Goal: Task Accomplishment & Management: Use online tool/utility

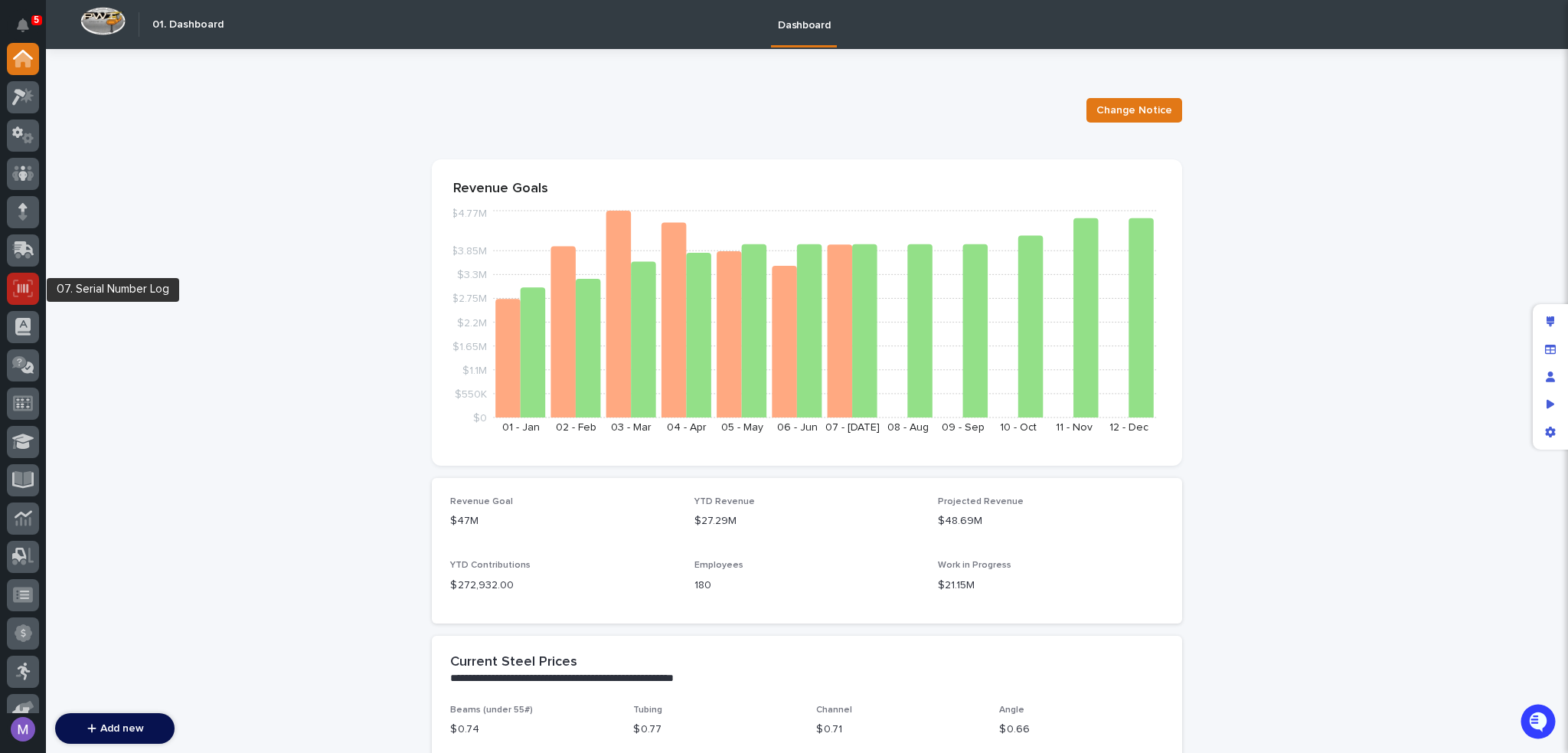
click at [21, 287] on icon at bounding box center [23, 289] width 20 height 18
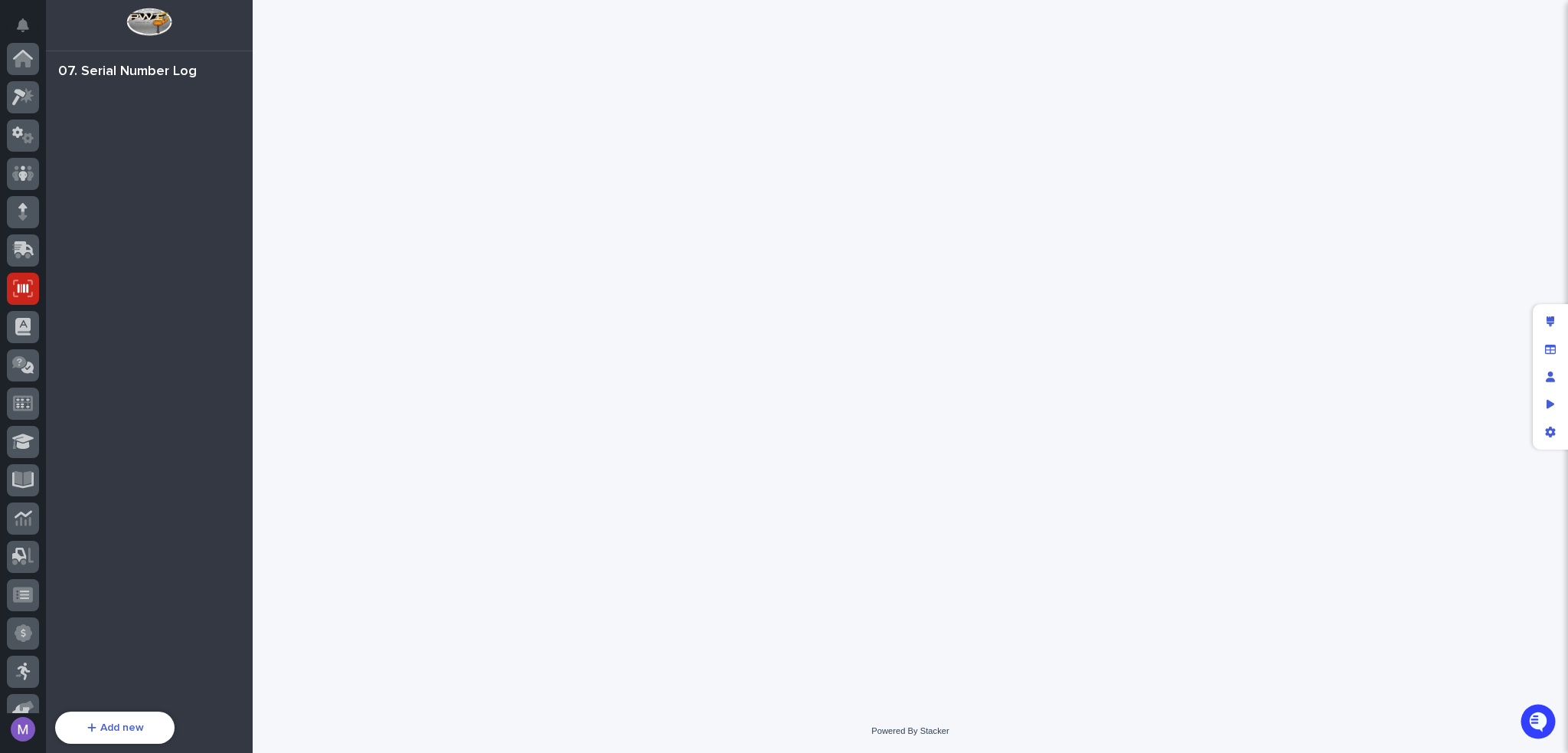
scroll to position [230, 0]
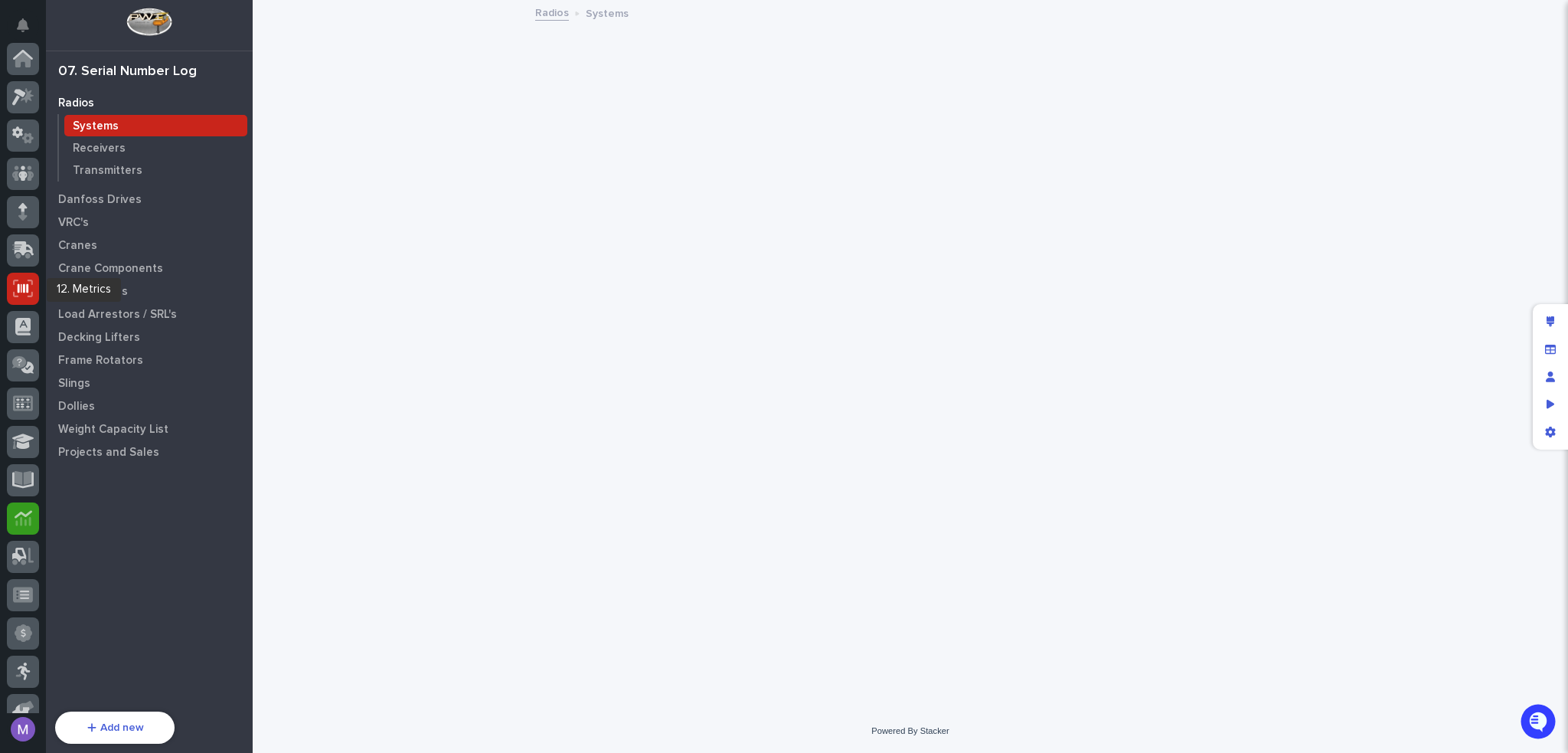
scroll to position [230, 0]
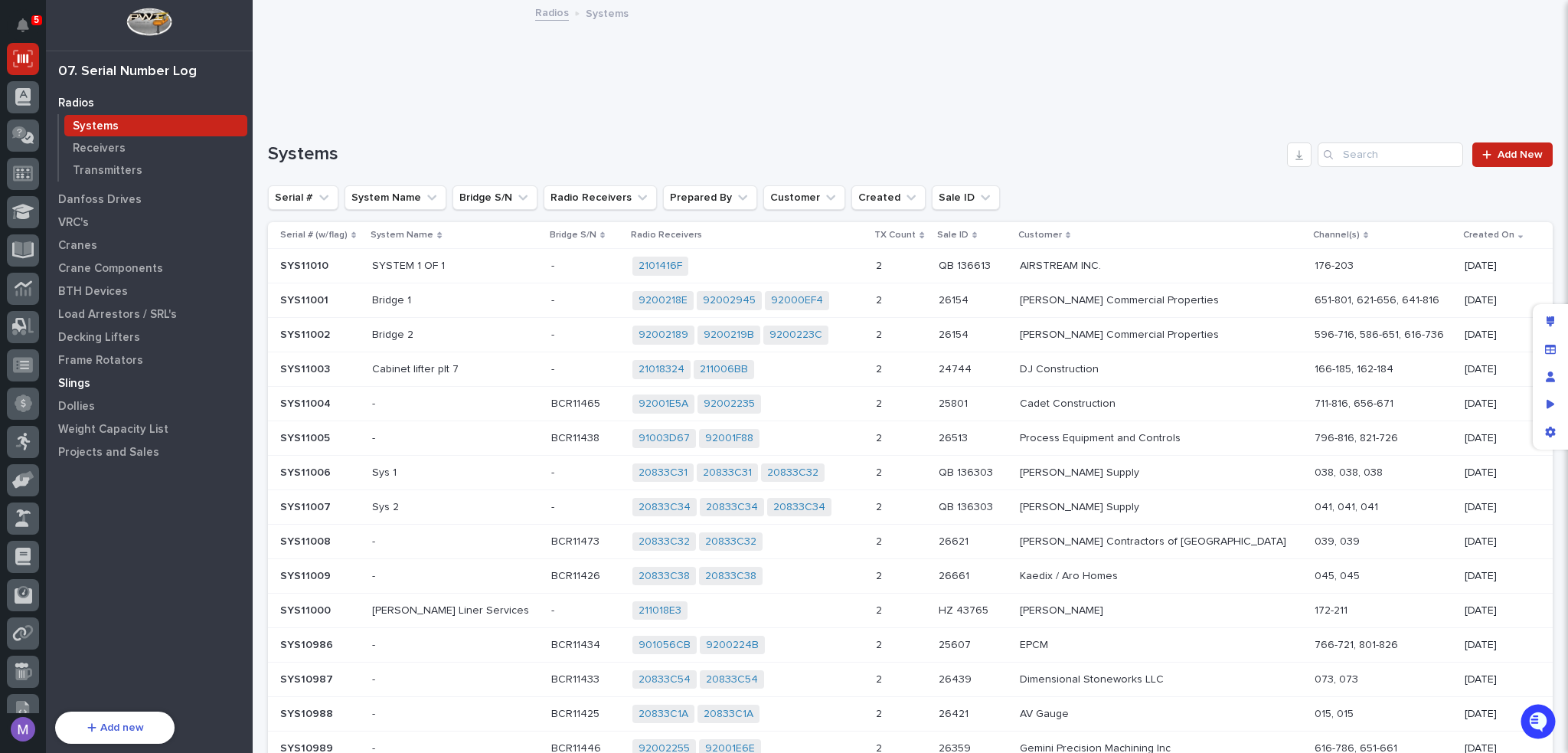
click at [87, 383] on p "Slings" at bounding box center [74, 384] width 32 height 14
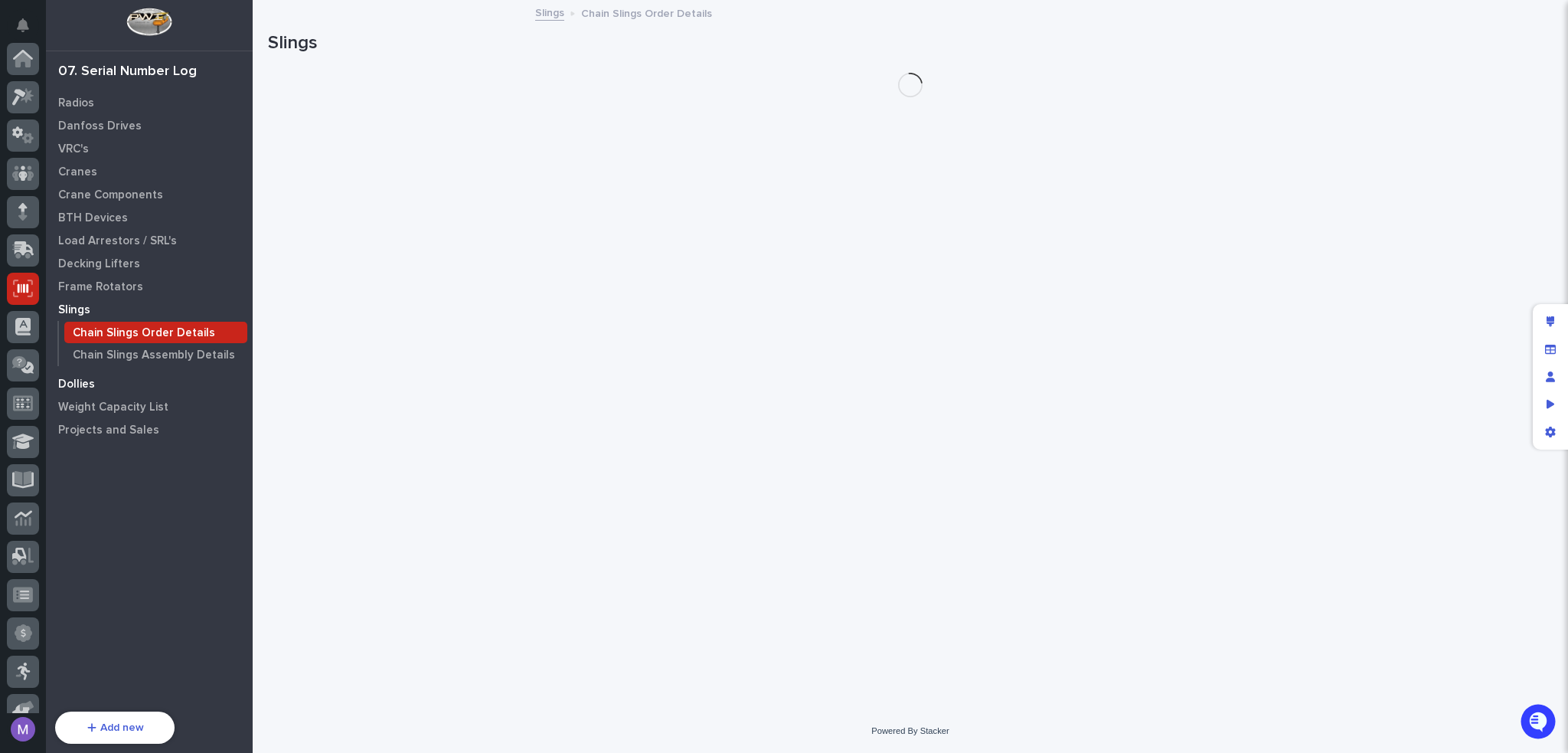
scroll to position [230, 0]
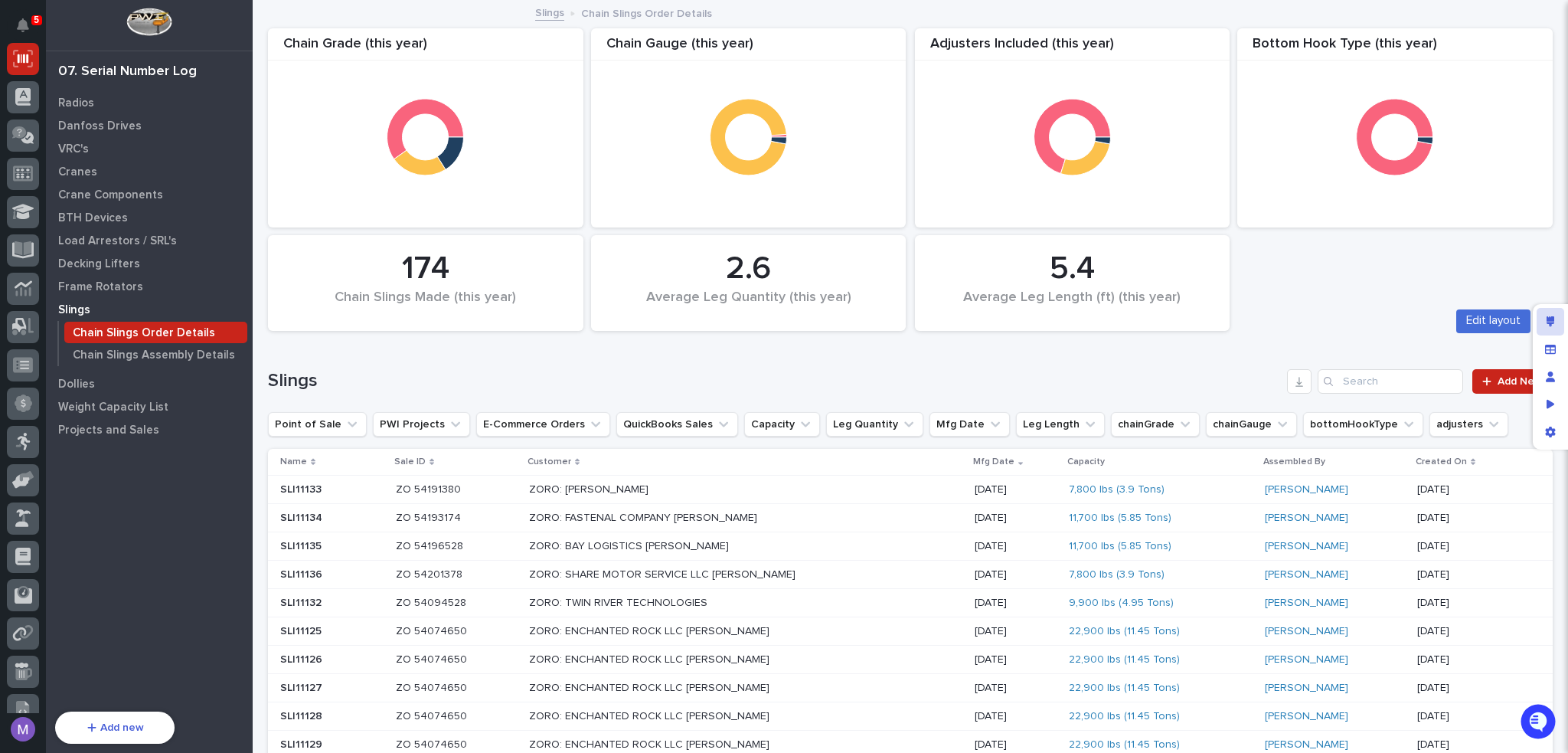
click at [1549, 322] on icon "Edit layout" at bounding box center [1551, 321] width 9 height 11
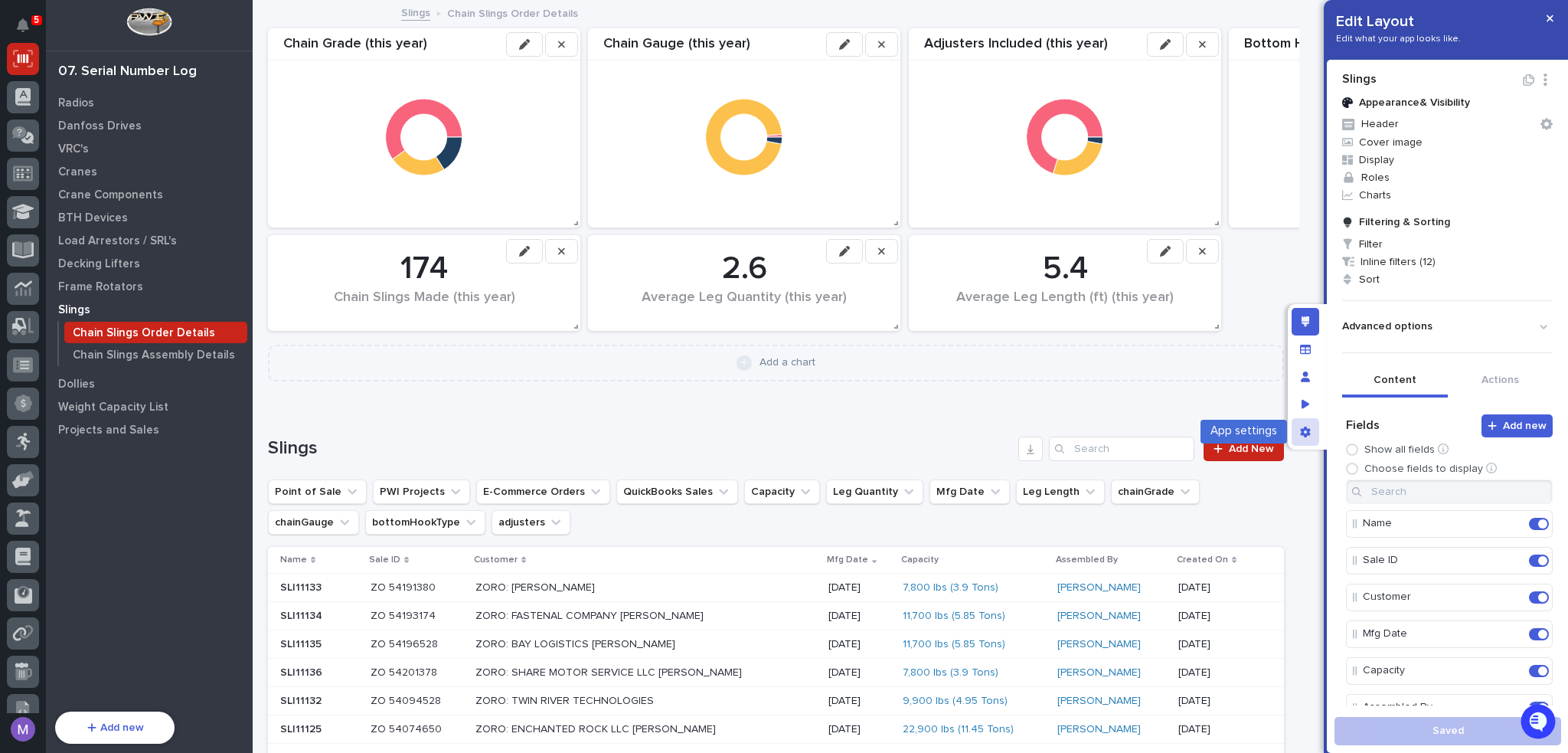
click at [1299, 441] on div "App settings" at bounding box center [1305, 432] width 27 height 27
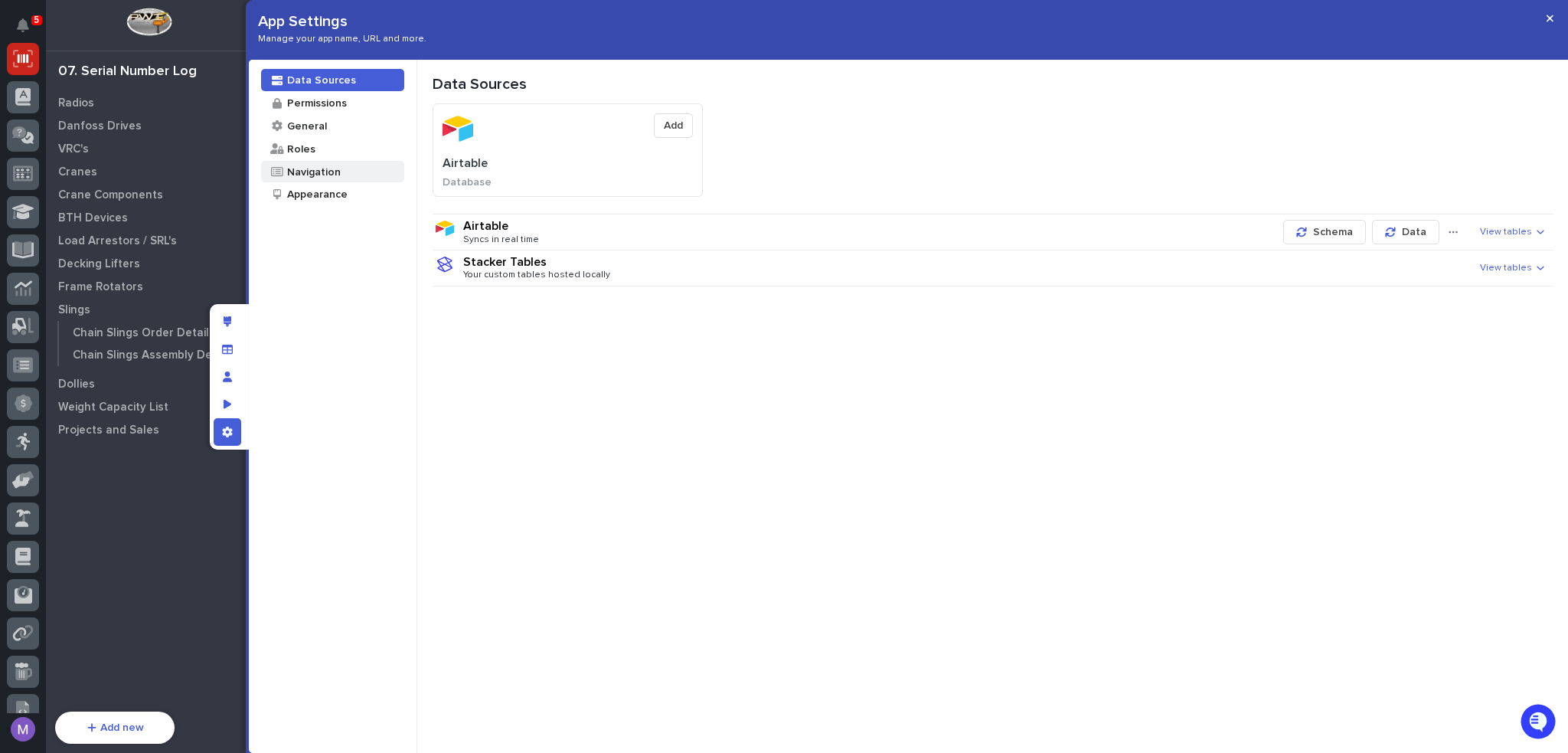
click at [289, 169] on div "Navigation" at bounding box center [313, 171] width 55 height 14
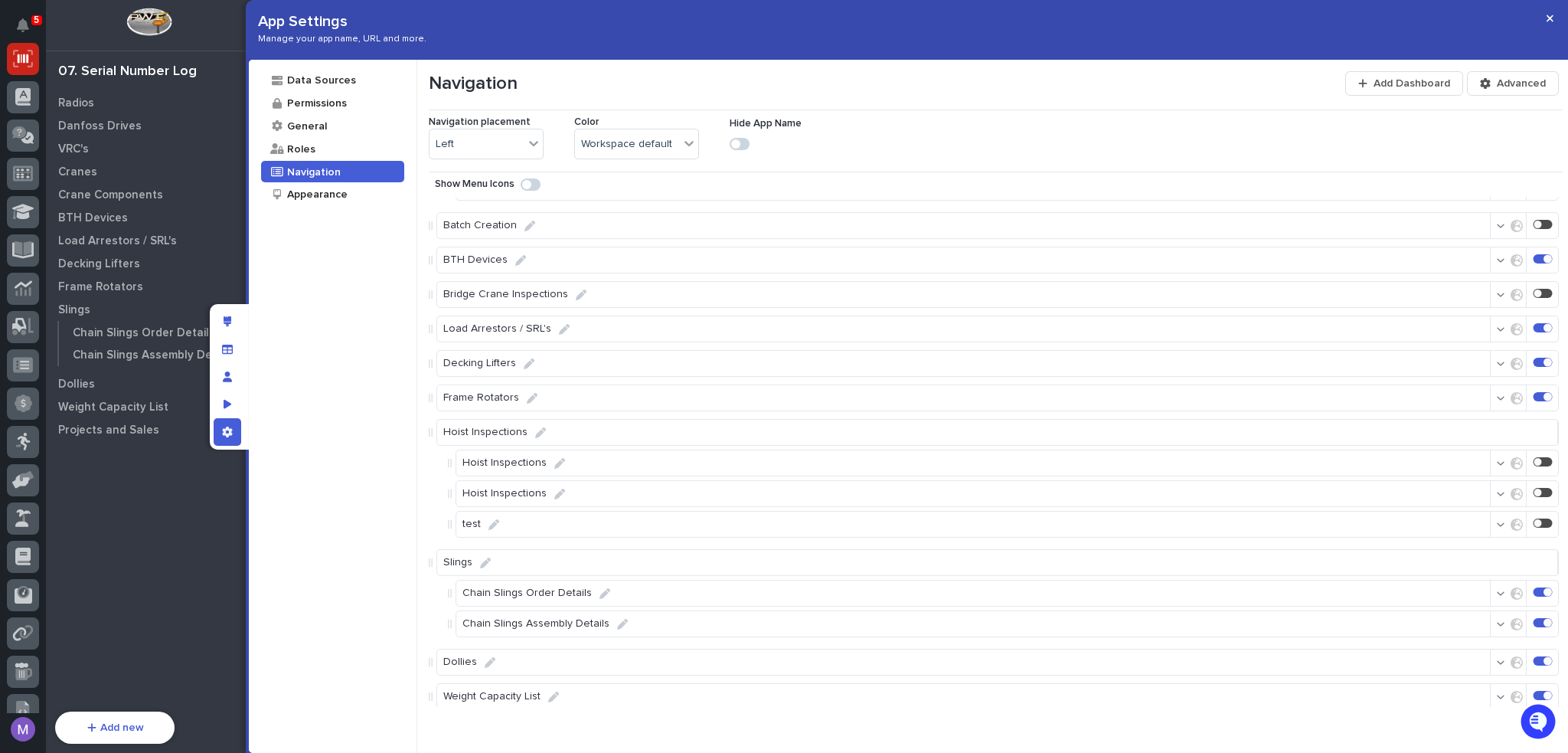
scroll to position [1991, 0]
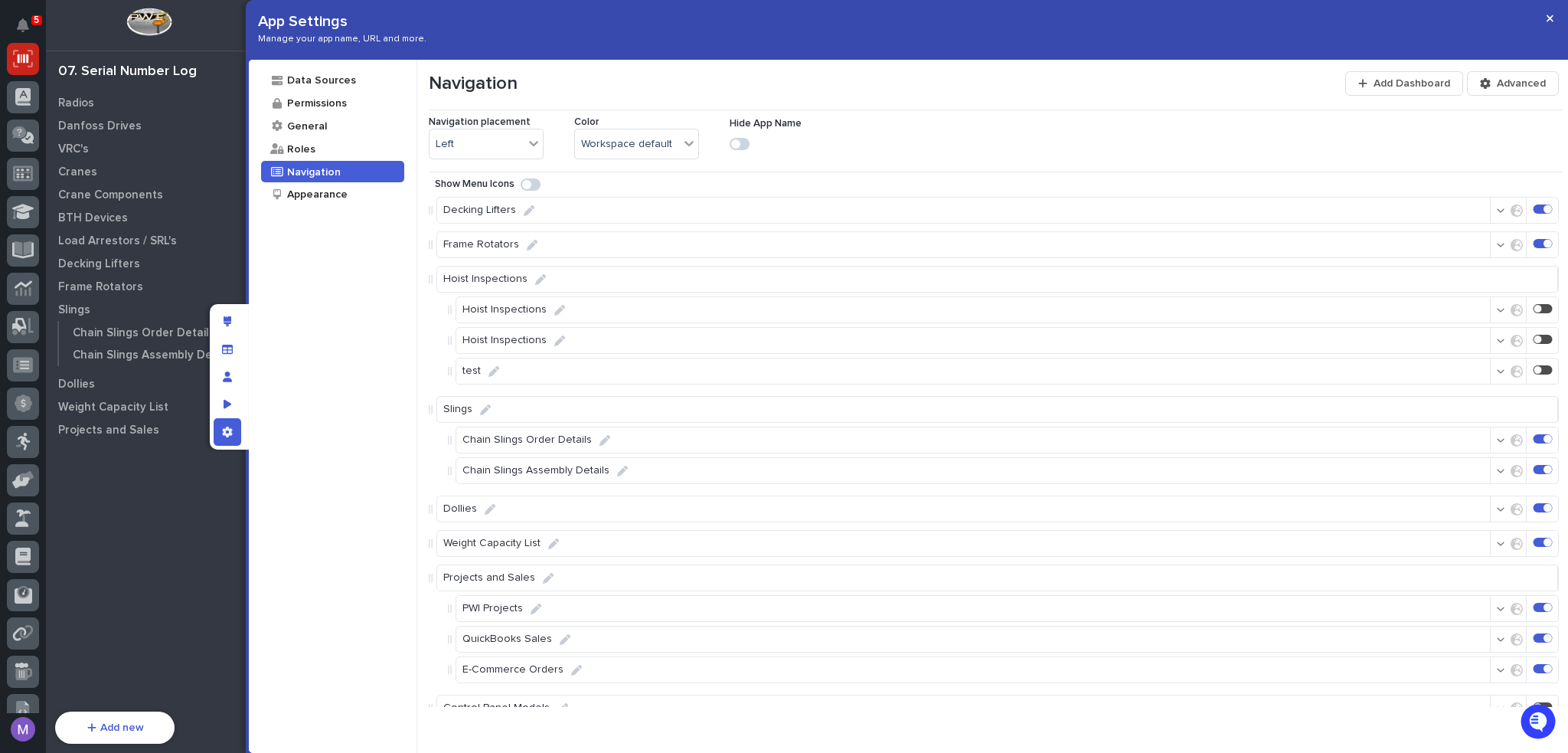
click at [483, 407] on icon at bounding box center [486, 410] width 11 height 11
click at [456, 413] on input "Slings" at bounding box center [501, 411] width 130 height 31
click at [453, 415] on input "Slings" at bounding box center [501, 411] width 130 height 31
type input "Chain Slings"
click at [603, 443] on div "Chain Slings Order Details" at bounding box center [1007, 445] width 1104 height 26
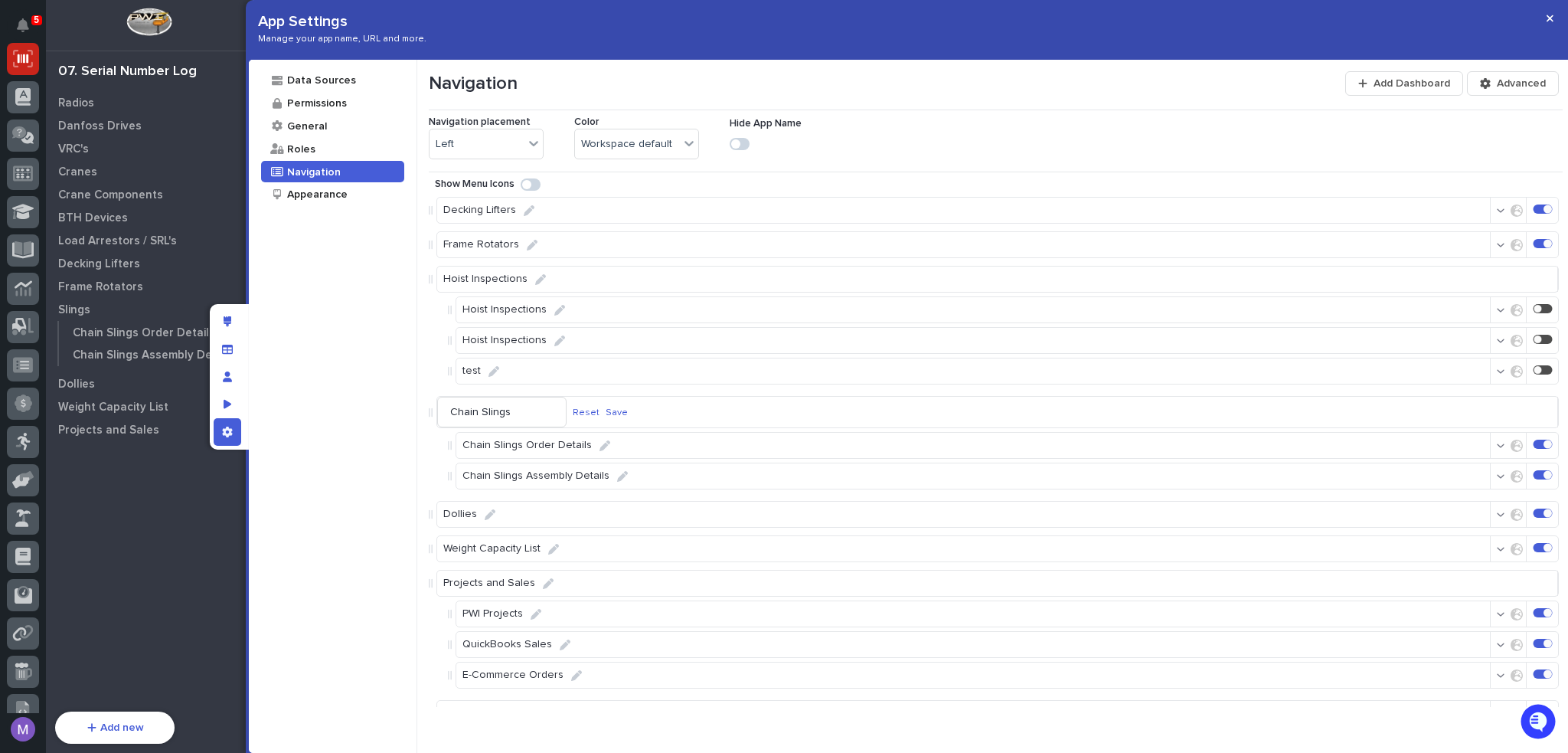
click at [599, 448] on icon at bounding box center [605, 446] width 11 height 11
drag, startPoint x: 526, startPoint y: 449, endPoint x: 426, endPoint y: 450, distance: 100.0
click at [426, 450] on div "Navigation Add Dashboard Advanced Navigation placement Left Color Workspace def…" at bounding box center [993, 406] width 1151 height 693
type input "Order Details"
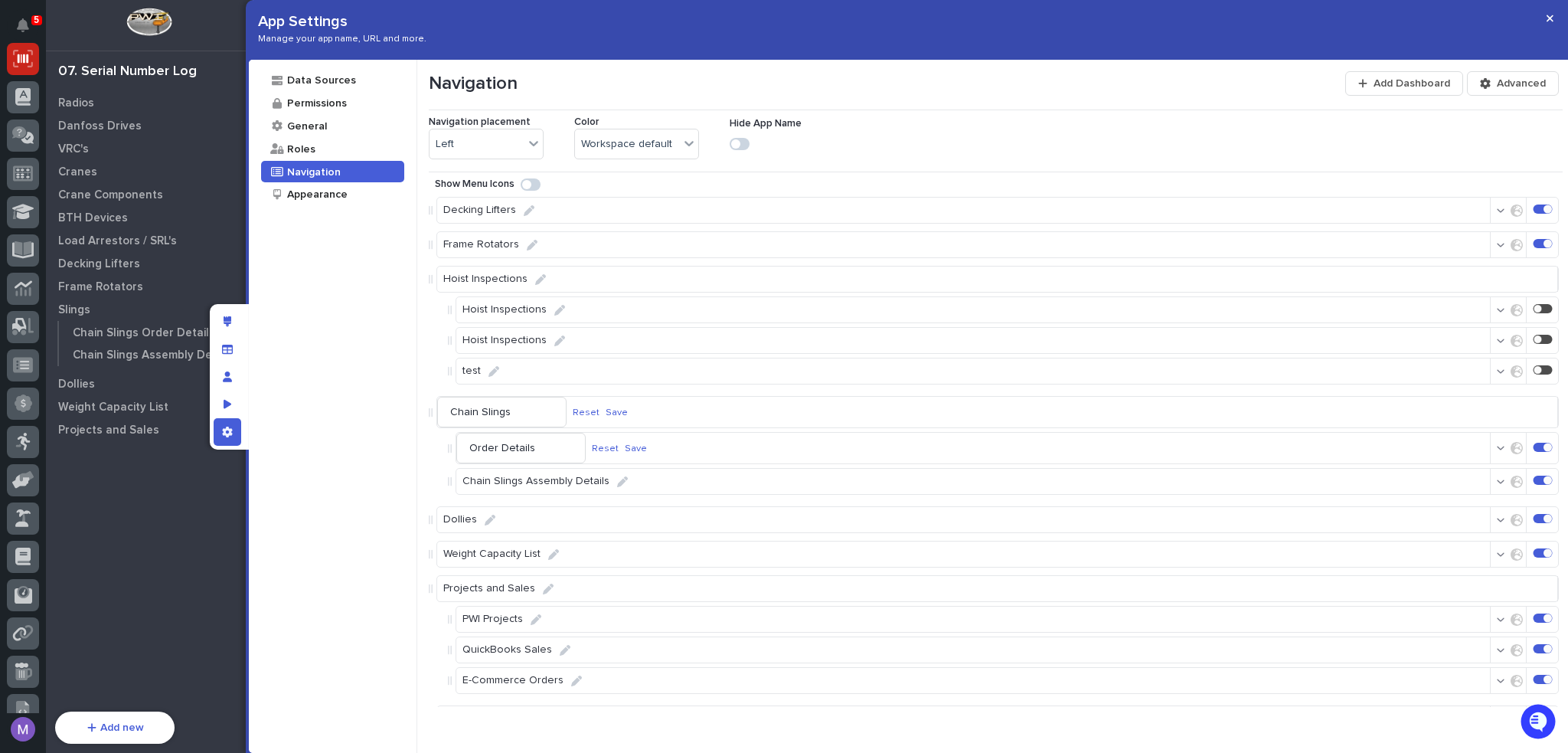
click at [621, 480] on icon at bounding box center [622, 481] width 11 height 11
drag, startPoint x: 509, startPoint y: 485, endPoint x: 443, endPoint y: 476, distance: 66.6
click at [443, 476] on div "Order Details Reset Save Chain Slings Assembly Details Reset Save" at bounding box center [996, 466] width 1134 height 76
type input "Assembly Details"
click at [627, 413] on p "Save" at bounding box center [616, 412] width 22 height 11
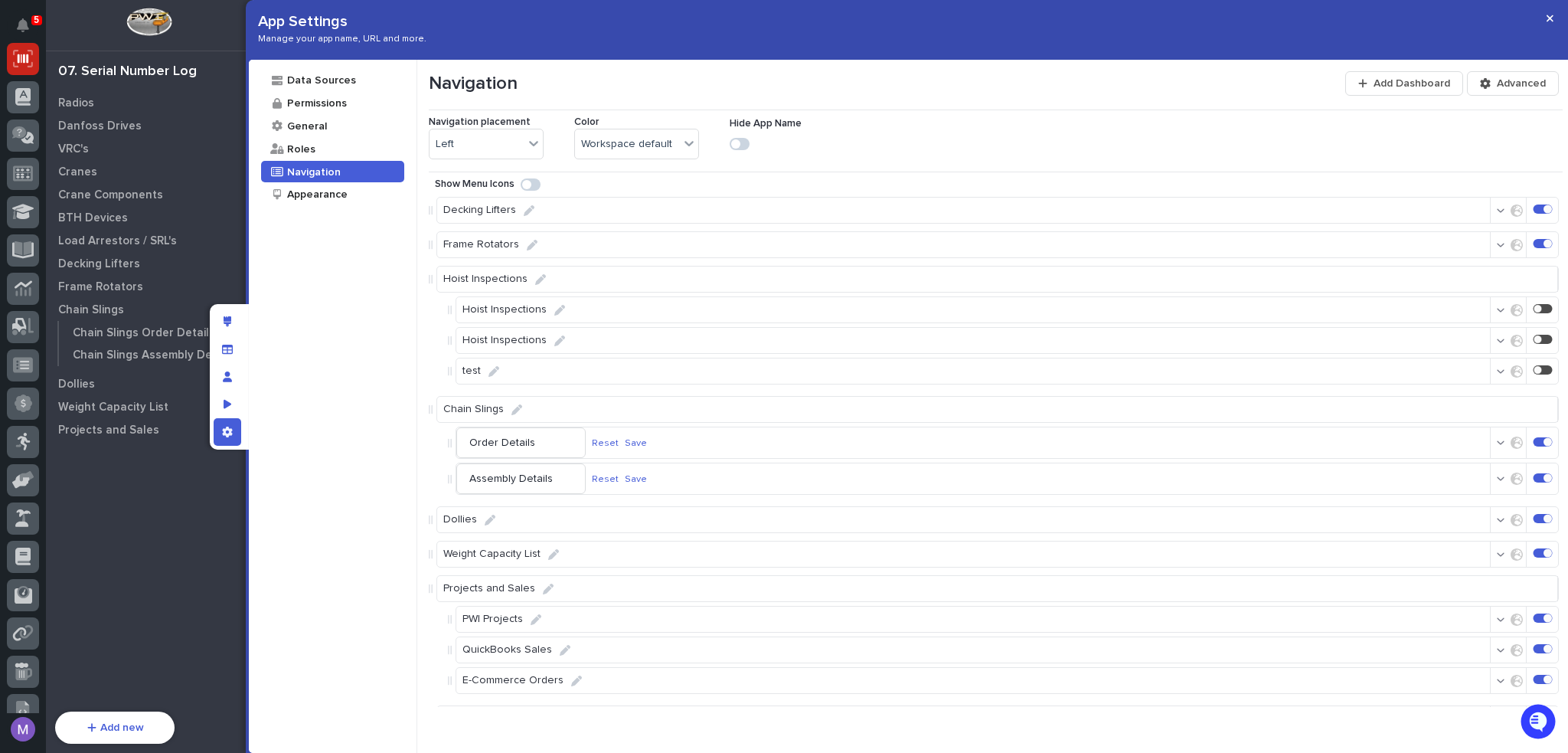
click at [647, 441] on p "Save" at bounding box center [636, 442] width 22 height 11
click at [647, 471] on p "Save" at bounding box center [636, 473] width 22 height 11
click at [617, 471] on icon at bounding box center [622, 471] width 11 height 11
drag, startPoint x: 505, startPoint y: 474, endPoint x: 444, endPoint y: 478, distance: 61.1
click at [444, 478] on div "Order Details Chain Slings Assembly Details Reset Save" at bounding box center [996, 458] width 1134 height 71
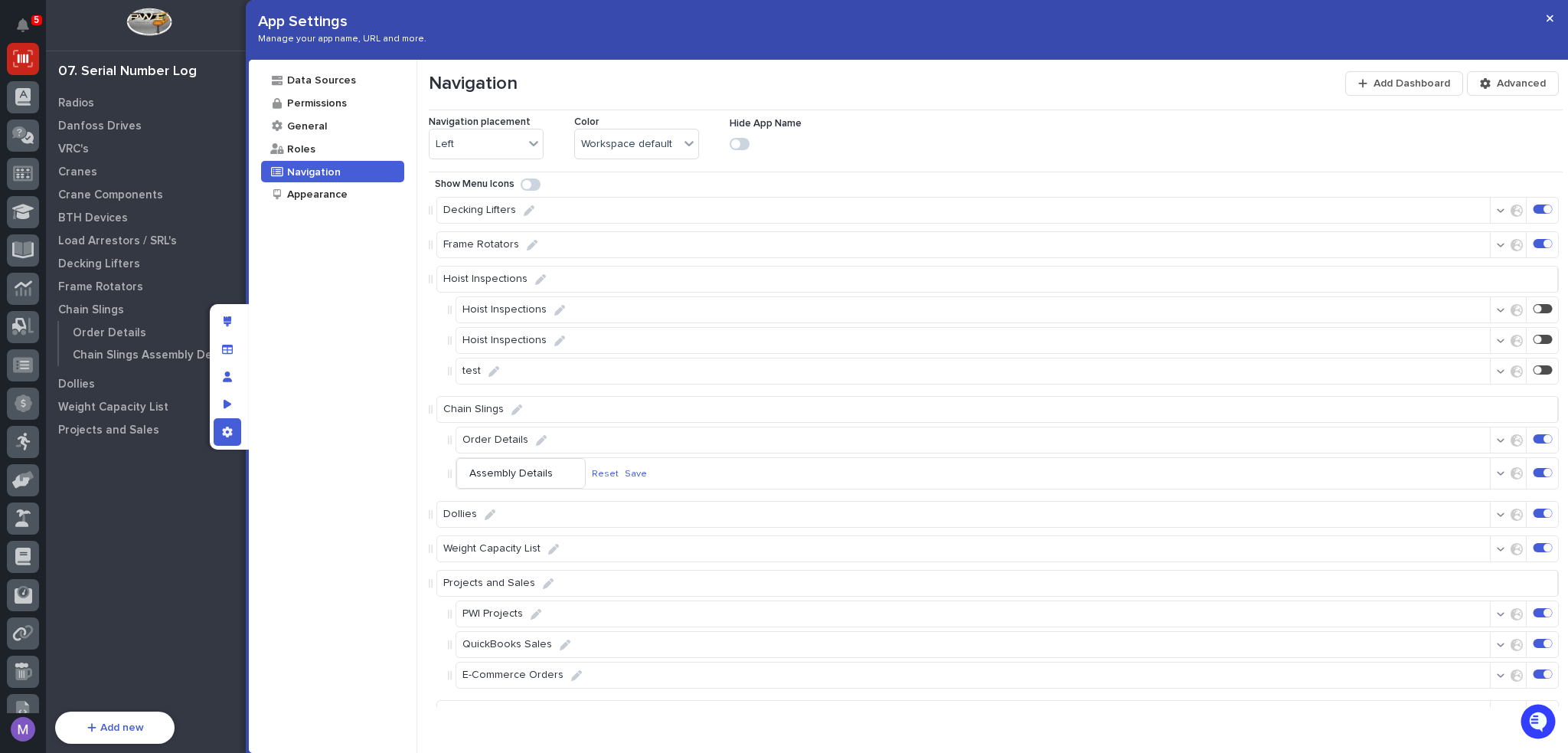
type input "Assembly Details"
click at [647, 471] on p "Save" at bounding box center [636, 473] width 22 height 11
click at [237, 432] on div "App settings" at bounding box center [227, 432] width 27 height 27
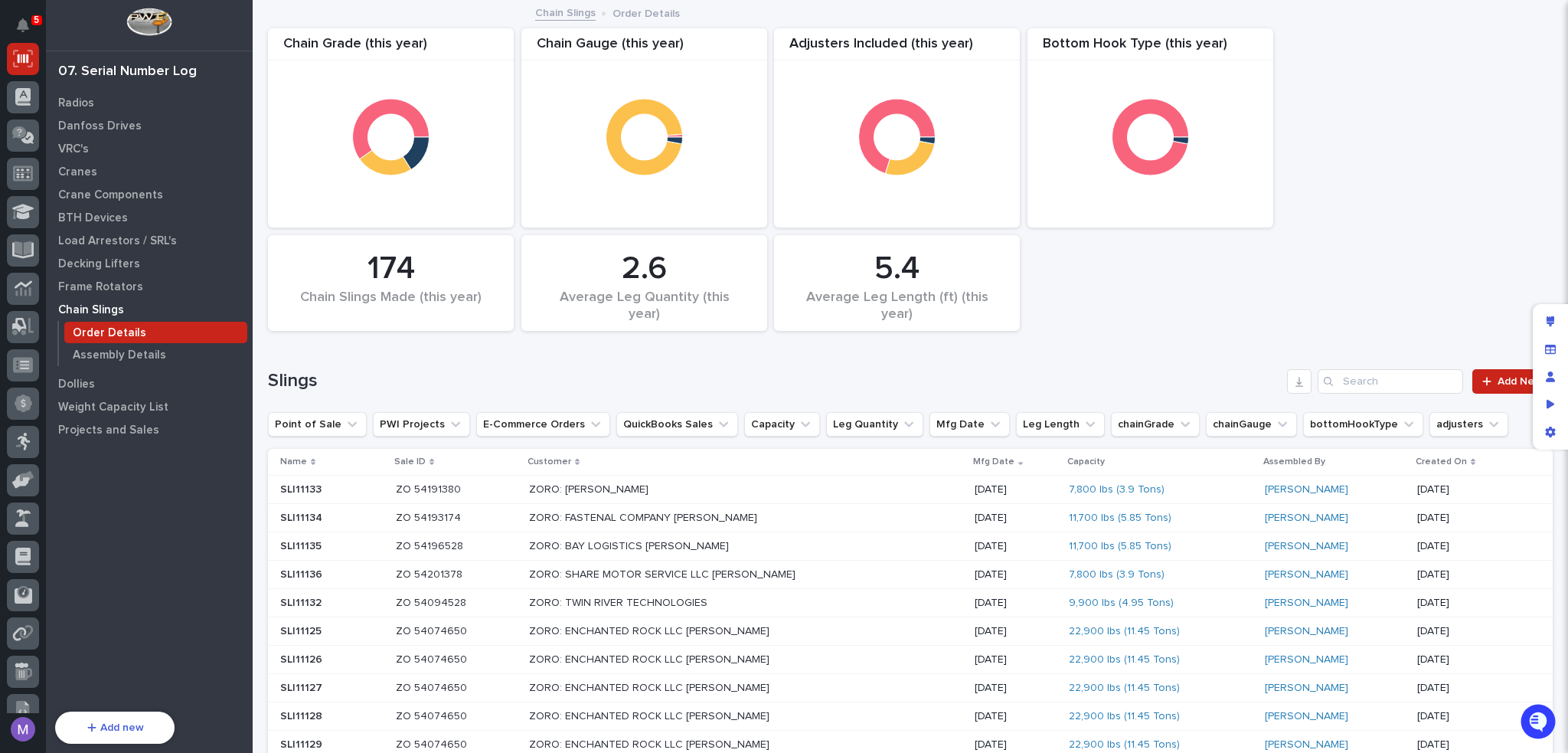
drag, startPoint x: 126, startPoint y: 333, endPoint x: 162, endPoint y: 337, distance: 36.2
click at [126, 333] on p "Order Details" at bounding box center [109, 333] width 73 height 14
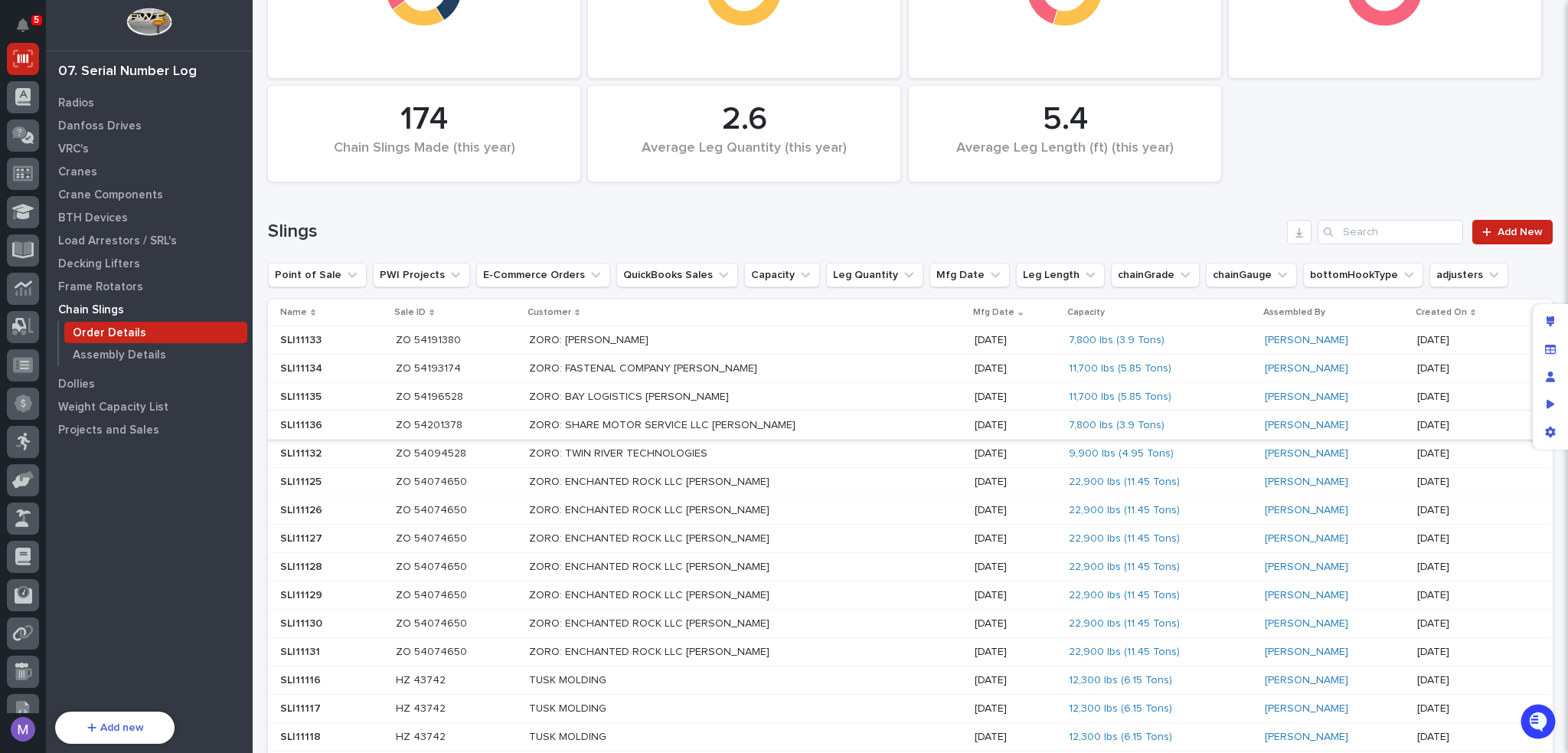
scroll to position [153, 0]
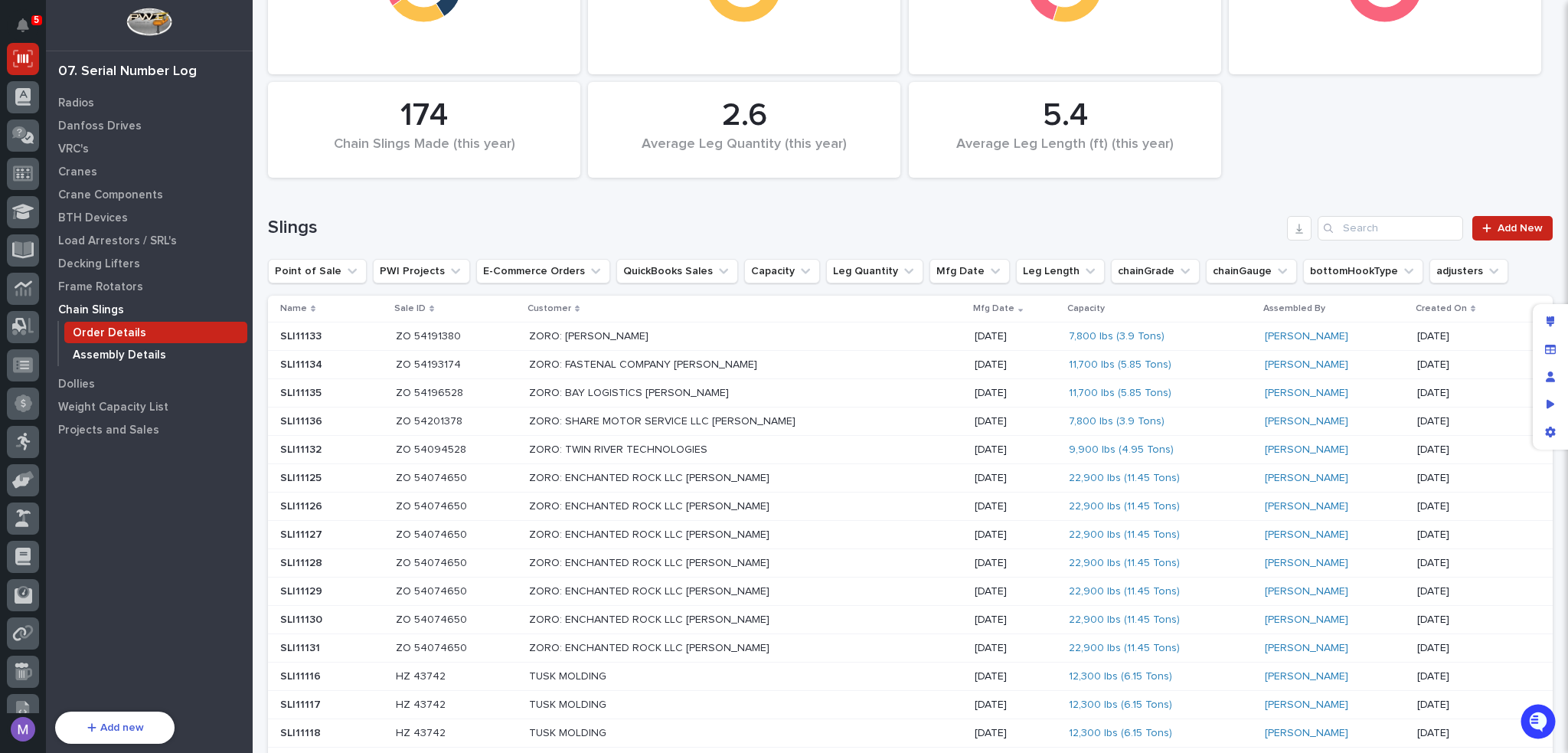
click at [117, 352] on p "Assembly Details" at bounding box center [119, 356] width 94 height 14
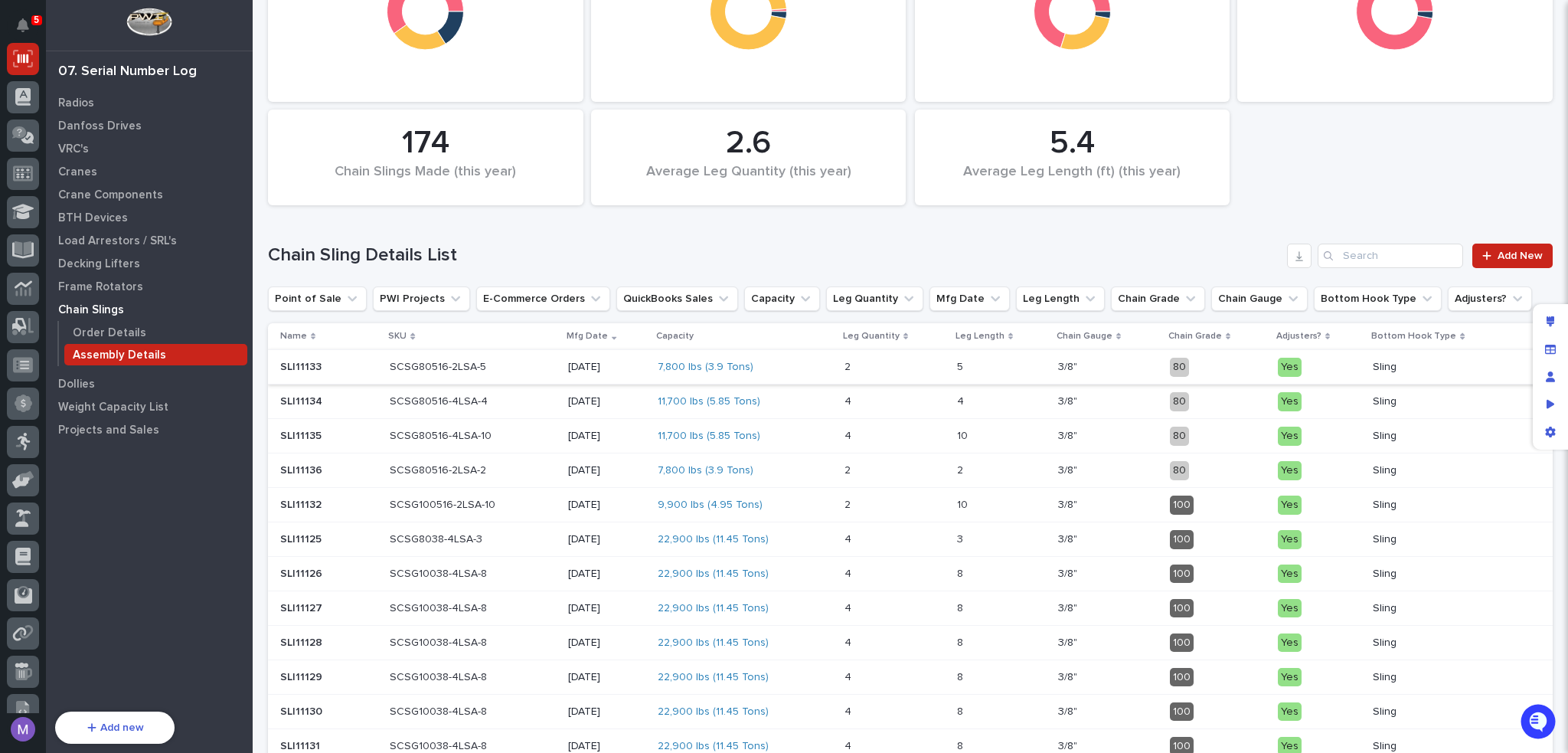
scroll to position [230, 0]
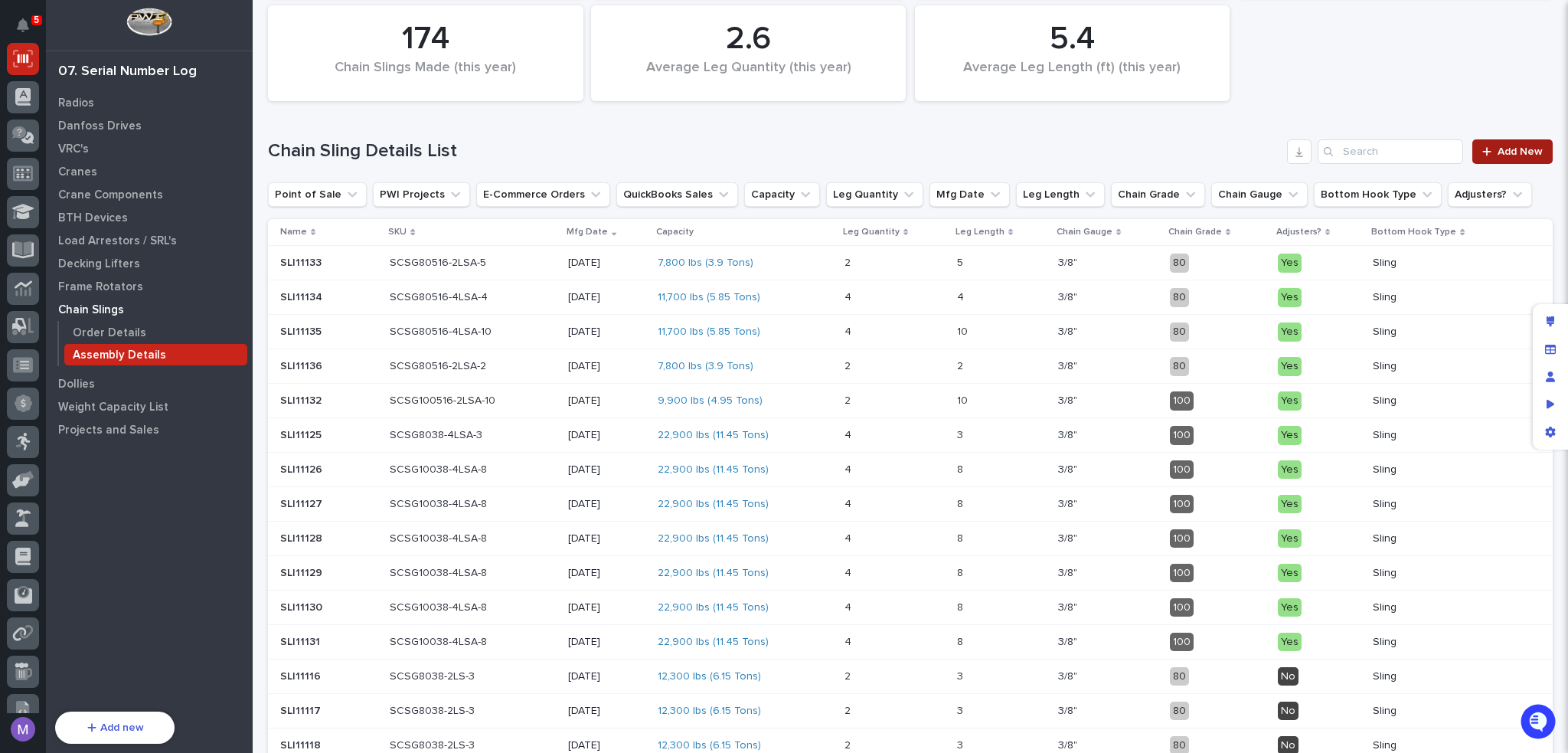
click at [1506, 151] on span "Add New" at bounding box center [1519, 152] width 45 height 11
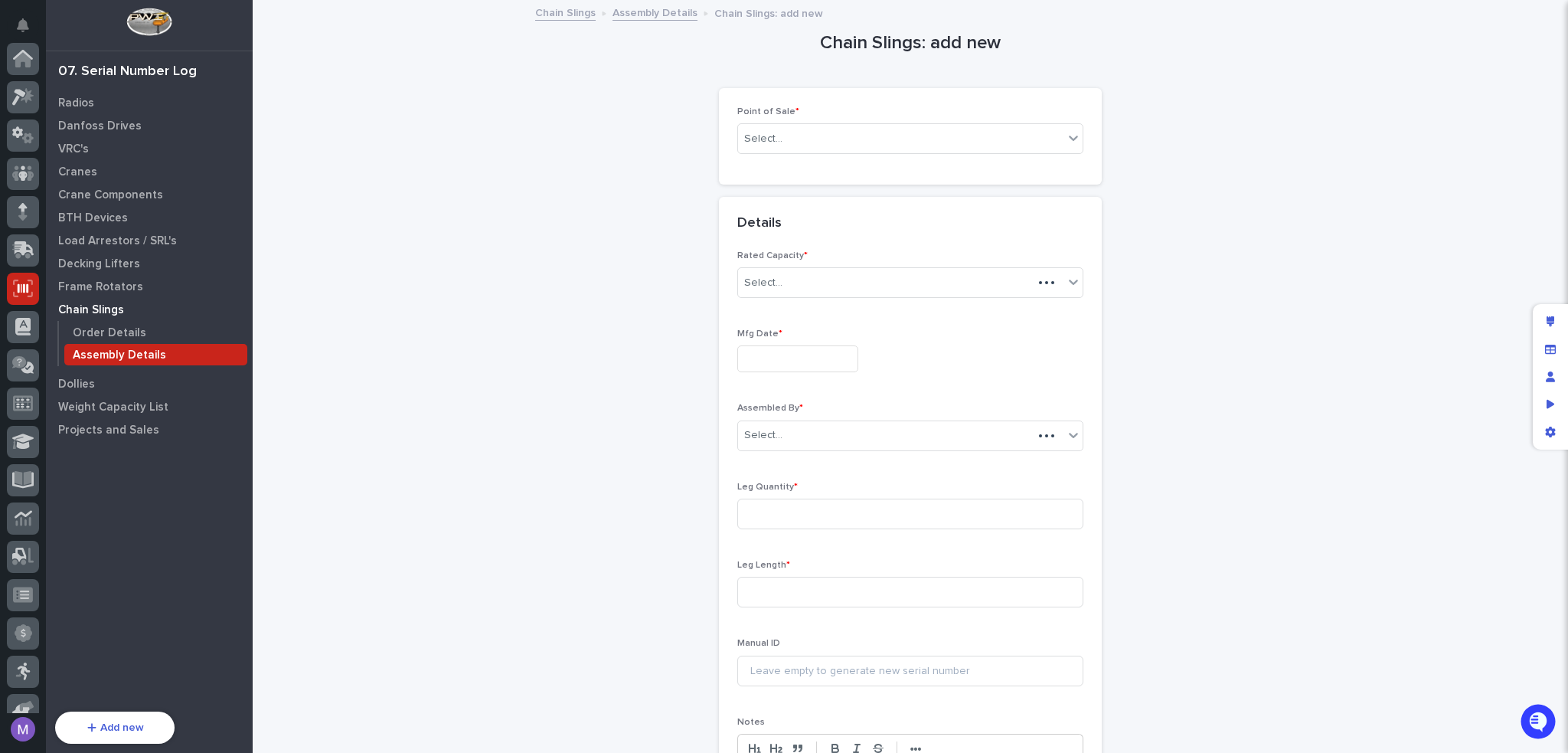
scroll to position [230, 0]
click at [899, 135] on div "Select..." at bounding box center [901, 139] width 326 height 26
click at [654, 200] on div "Chain Slings: add new Loading... Saving… Loading... Saving… Loading... Saving… …" at bounding box center [910, 433] width 1285 height 862
click at [840, 275] on div "Select..." at bounding box center [901, 282] width 326 height 26
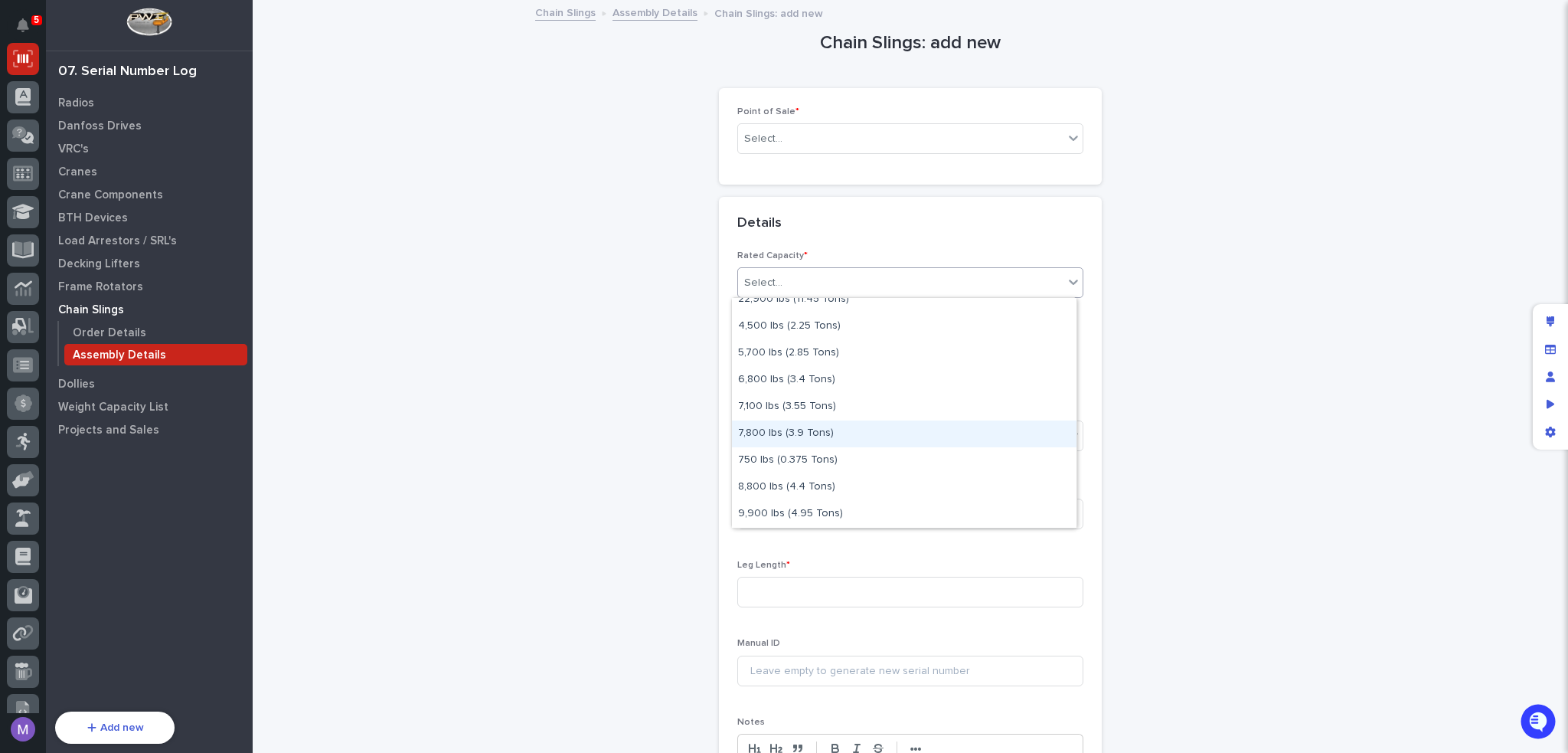
scroll to position [0, 0]
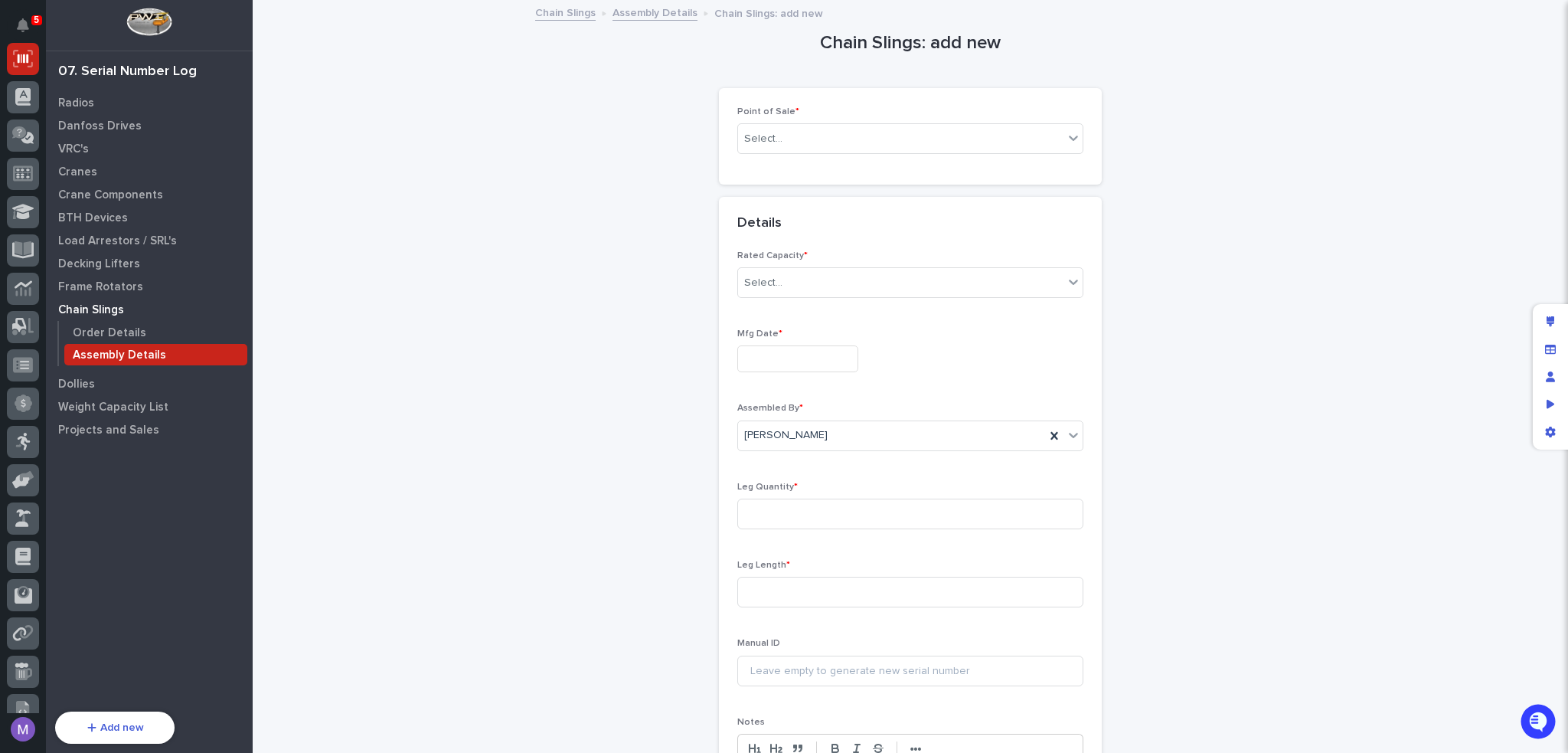
click at [1259, 267] on div "Chain Slings: add new Loading... Saving… Loading... Saving… Loading... Saving… …" at bounding box center [910, 433] width 1285 height 862
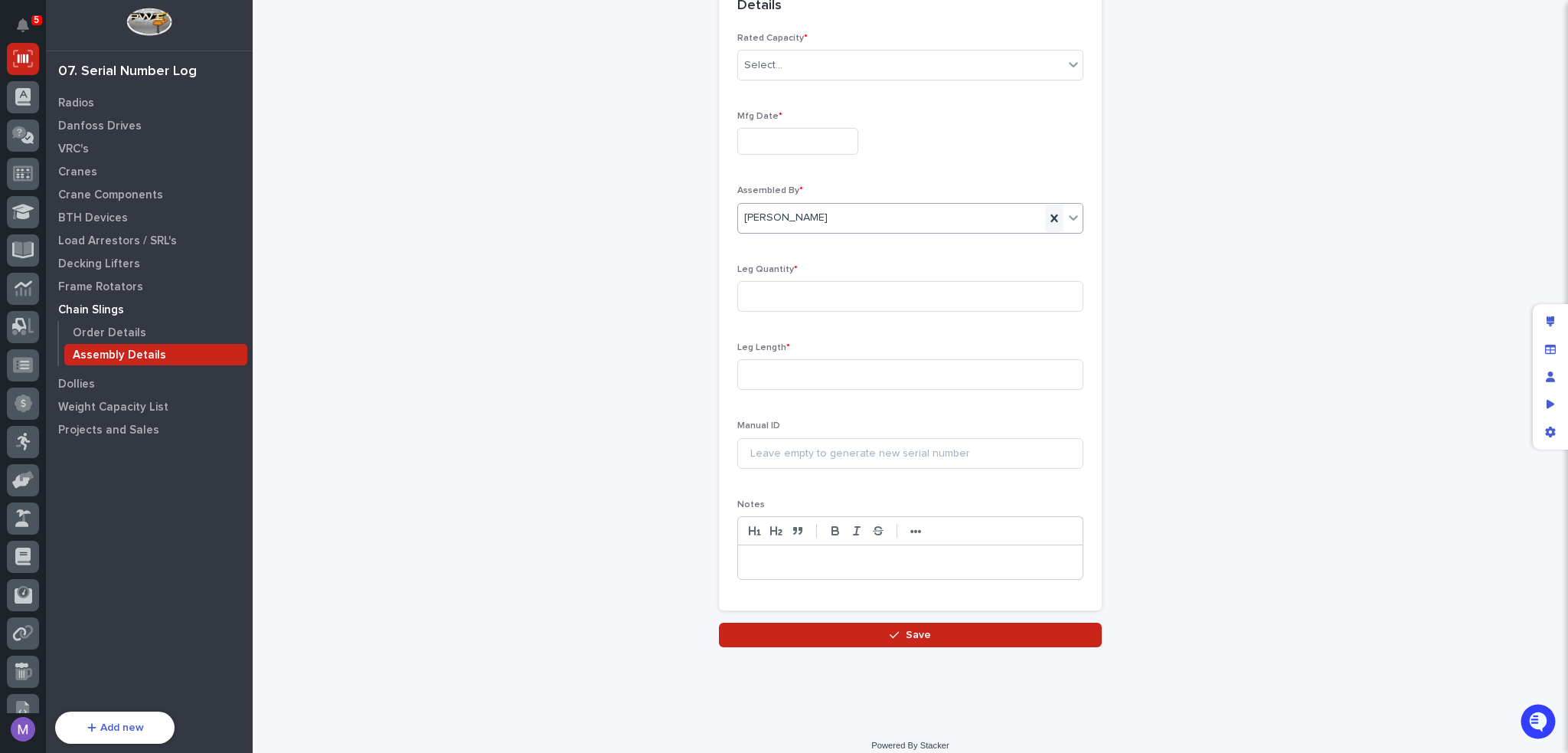
scroll to position [230, 0]
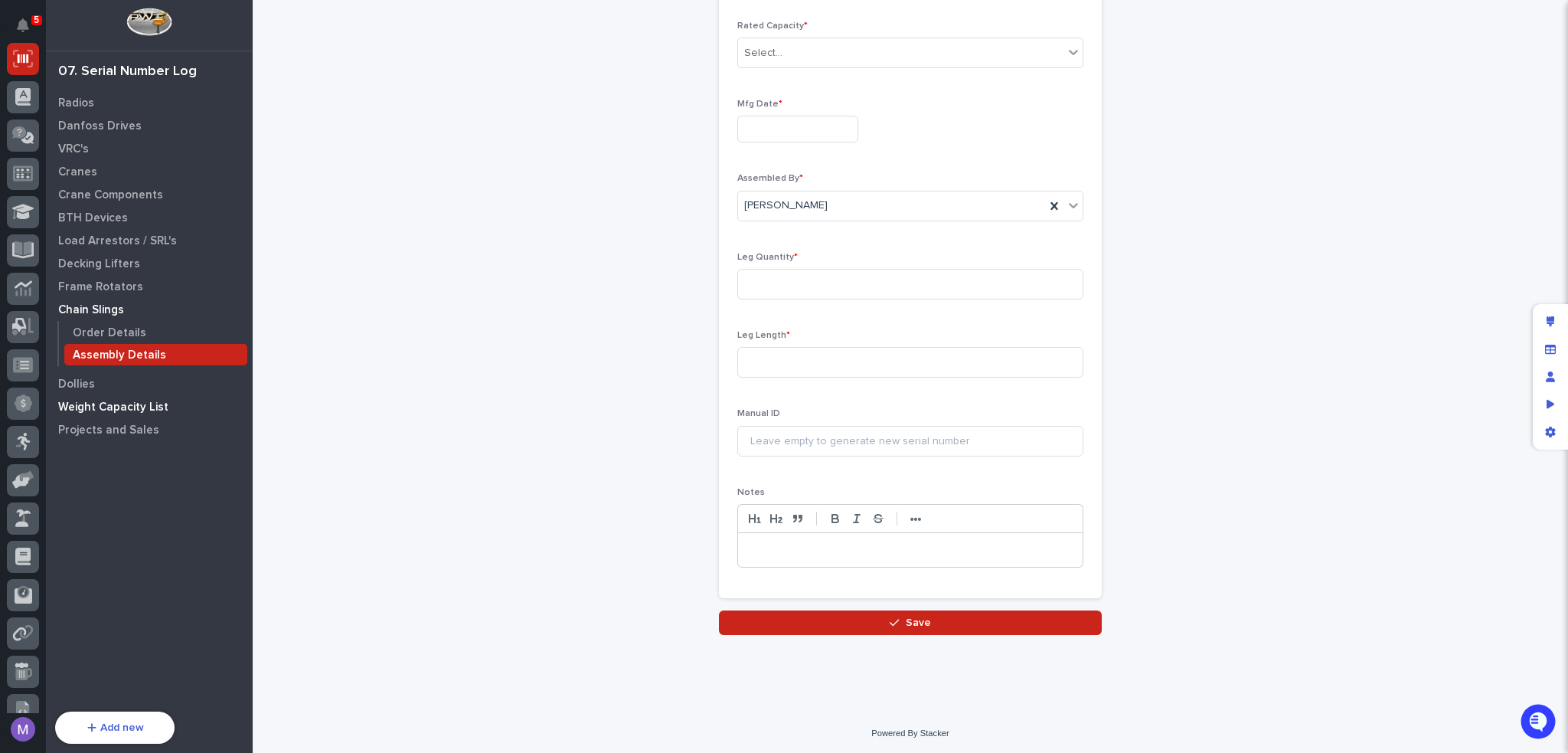
click at [153, 402] on p "Weight Capacity List" at bounding box center [113, 408] width 110 height 14
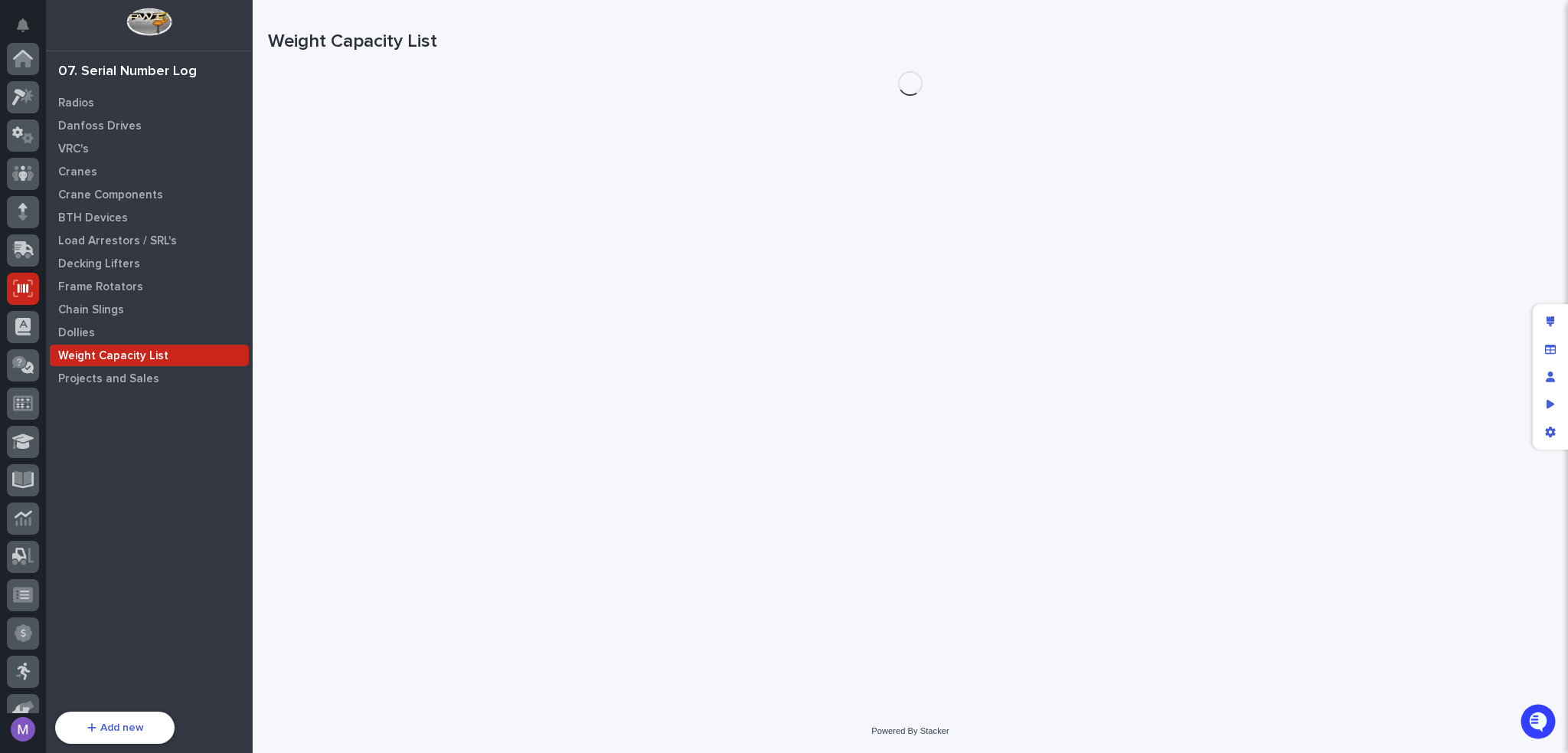
scroll to position [230, 0]
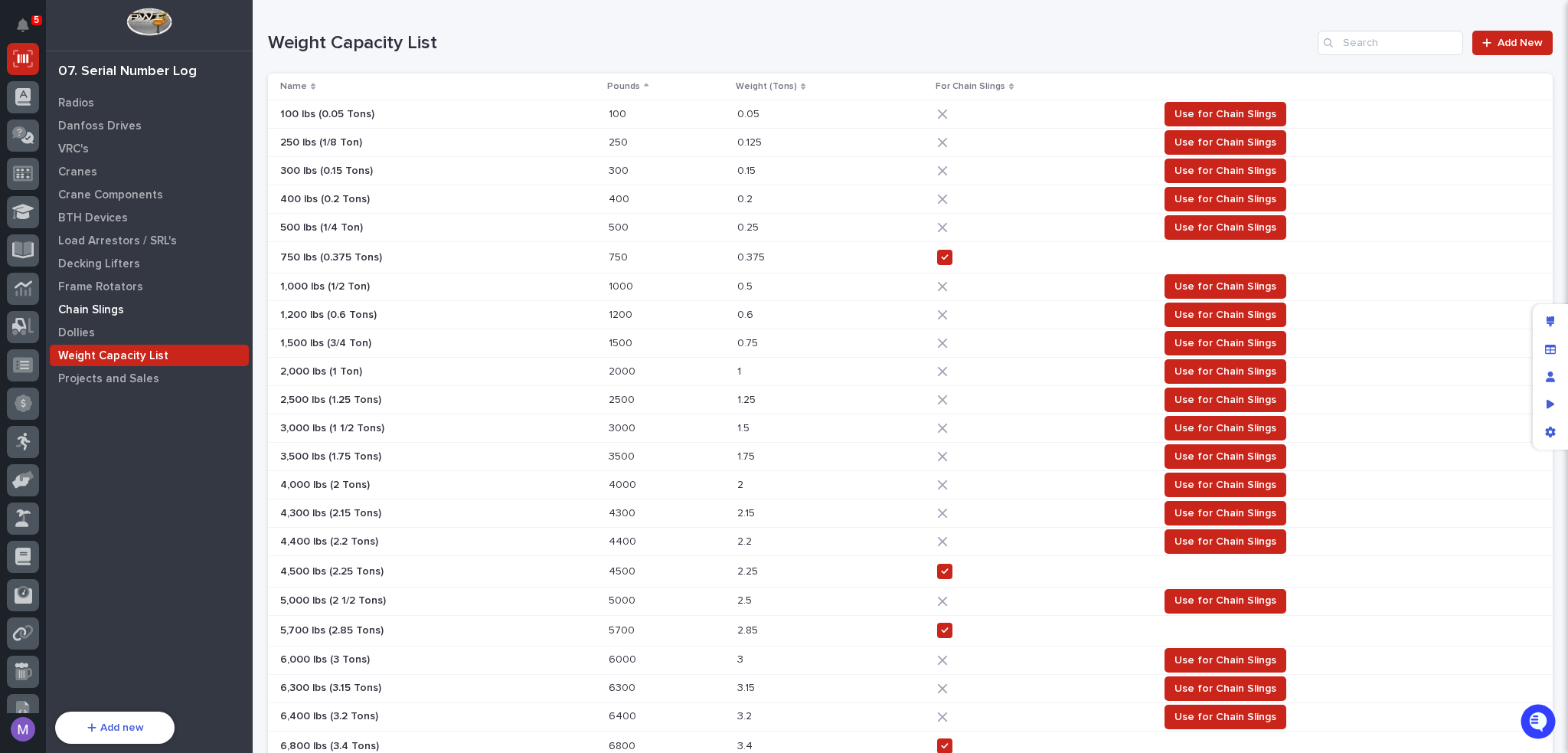
click at [88, 312] on p "Chain Slings" at bounding box center [91, 310] width 66 height 14
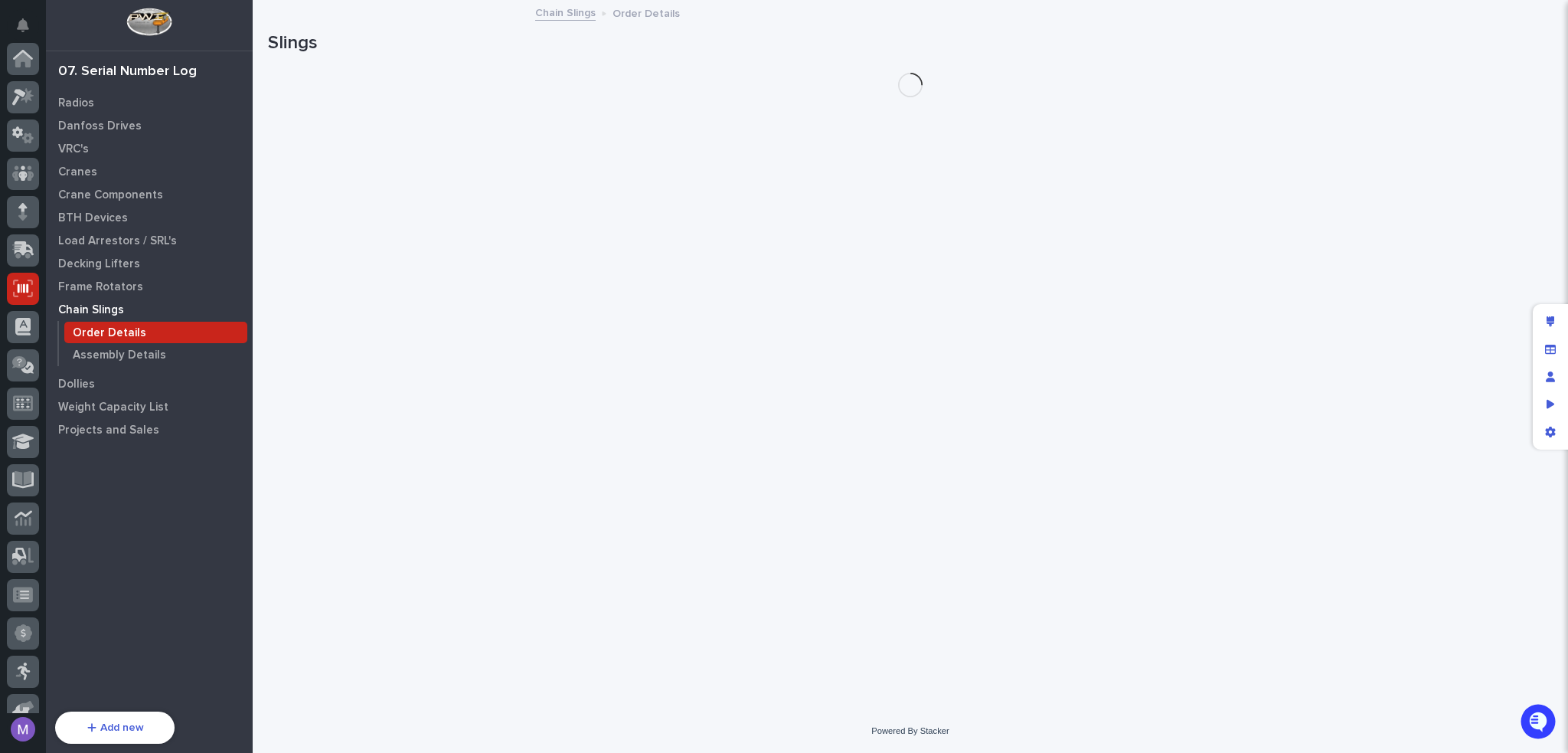
scroll to position [230, 0]
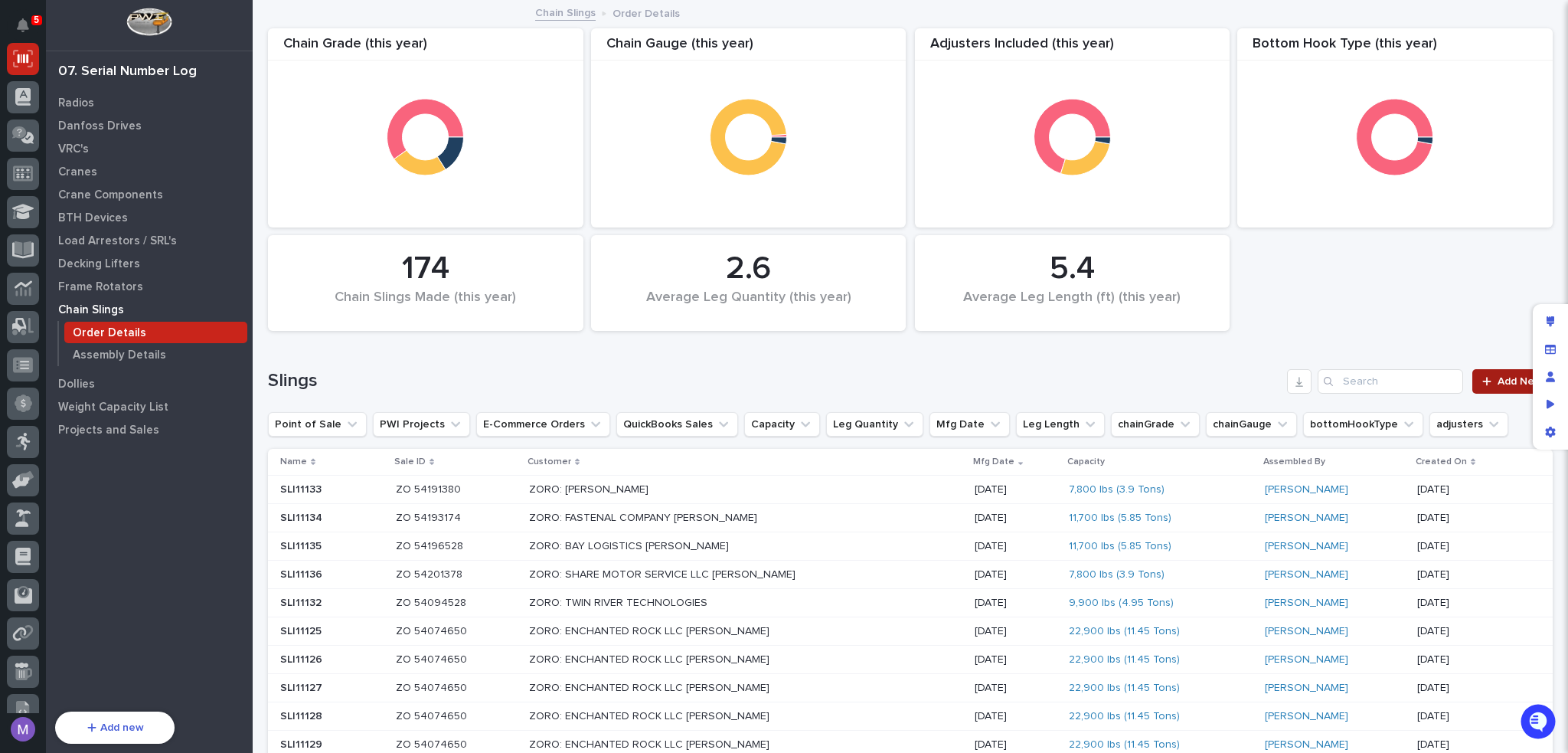
click at [1504, 388] on link "Add New" at bounding box center [1512, 381] width 80 height 25
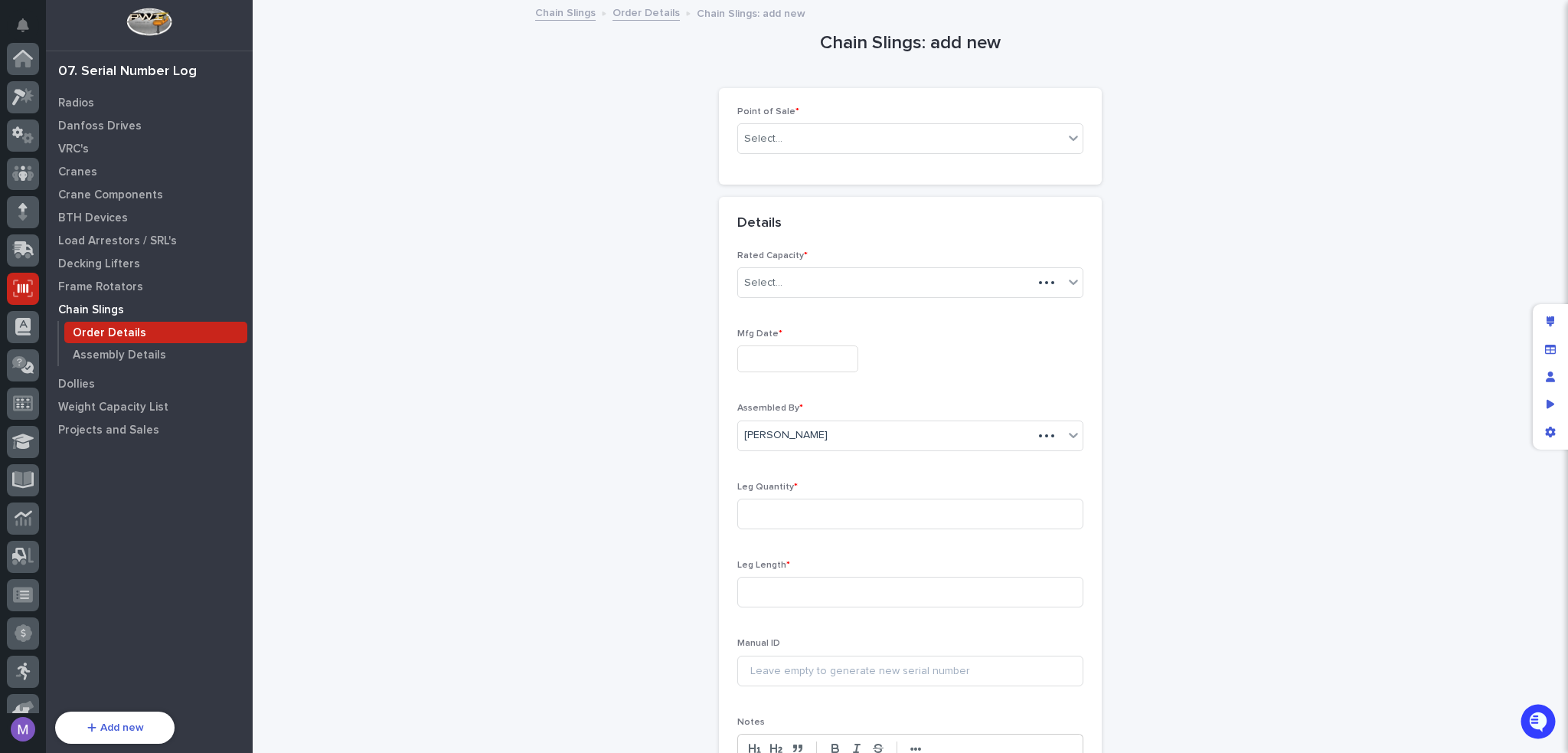
scroll to position [230, 0]
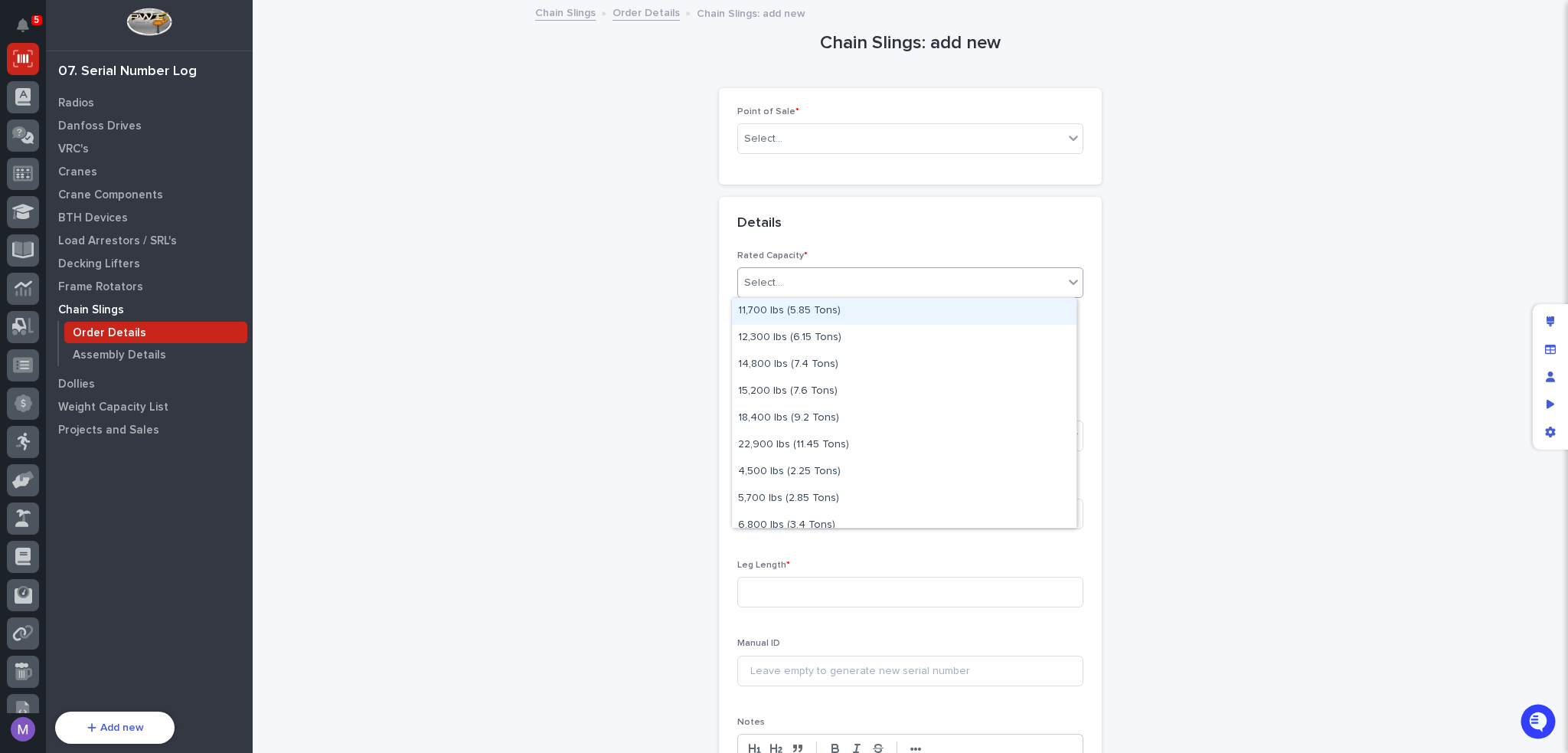
click at [878, 277] on div "Select..." at bounding box center [901, 282] width 326 height 26
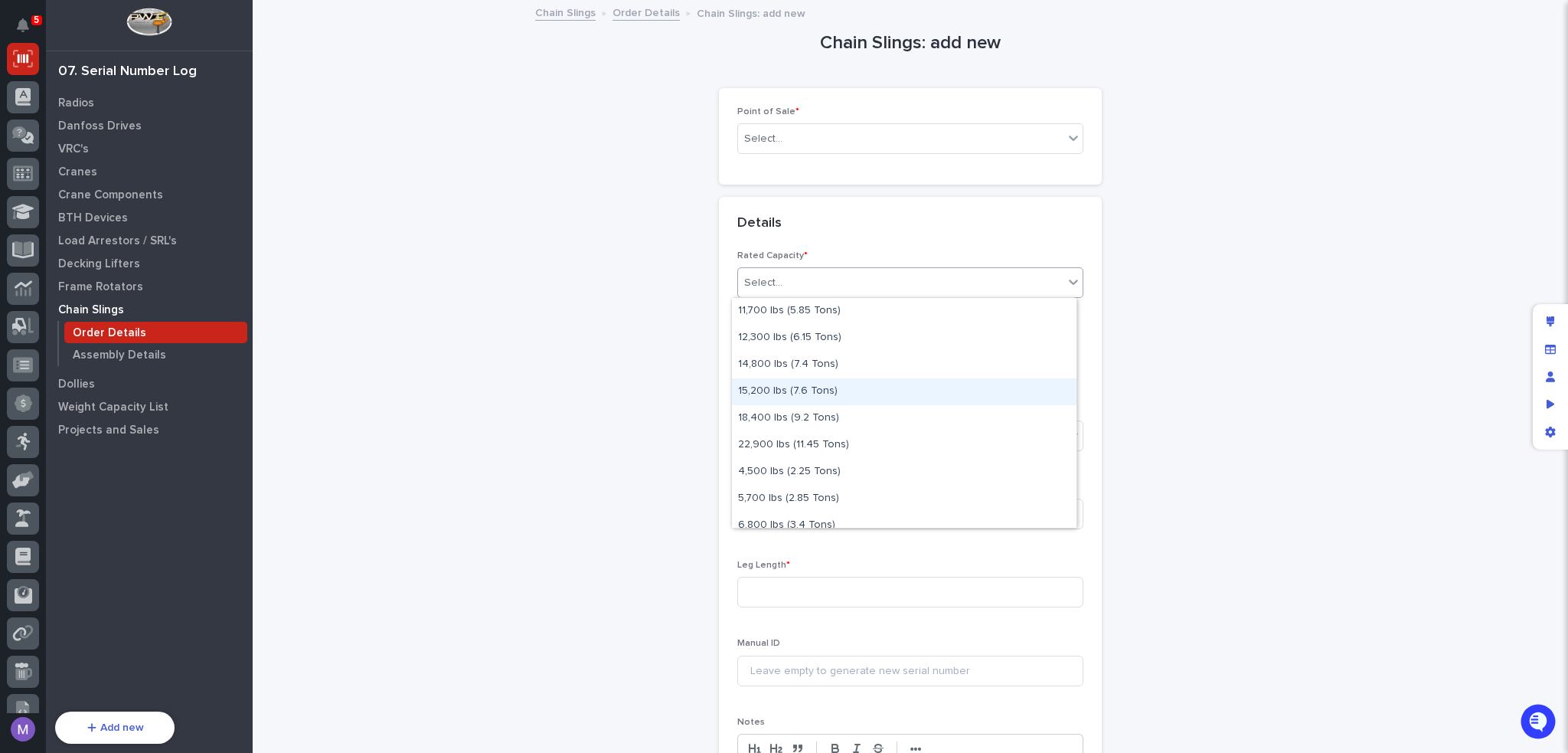
scroll to position [146, 0]
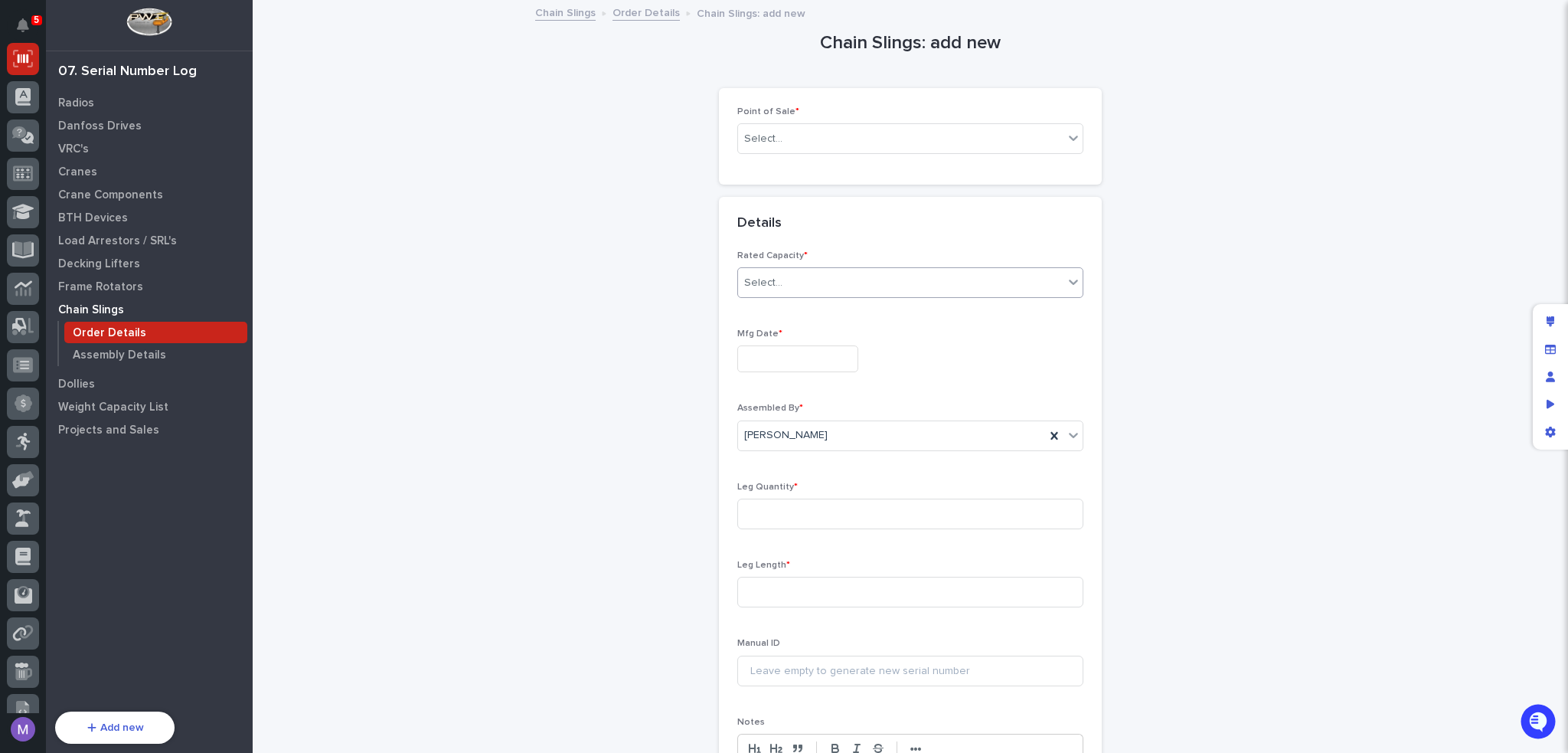
click at [896, 274] on div "Select..." at bounding box center [901, 282] width 326 height 26
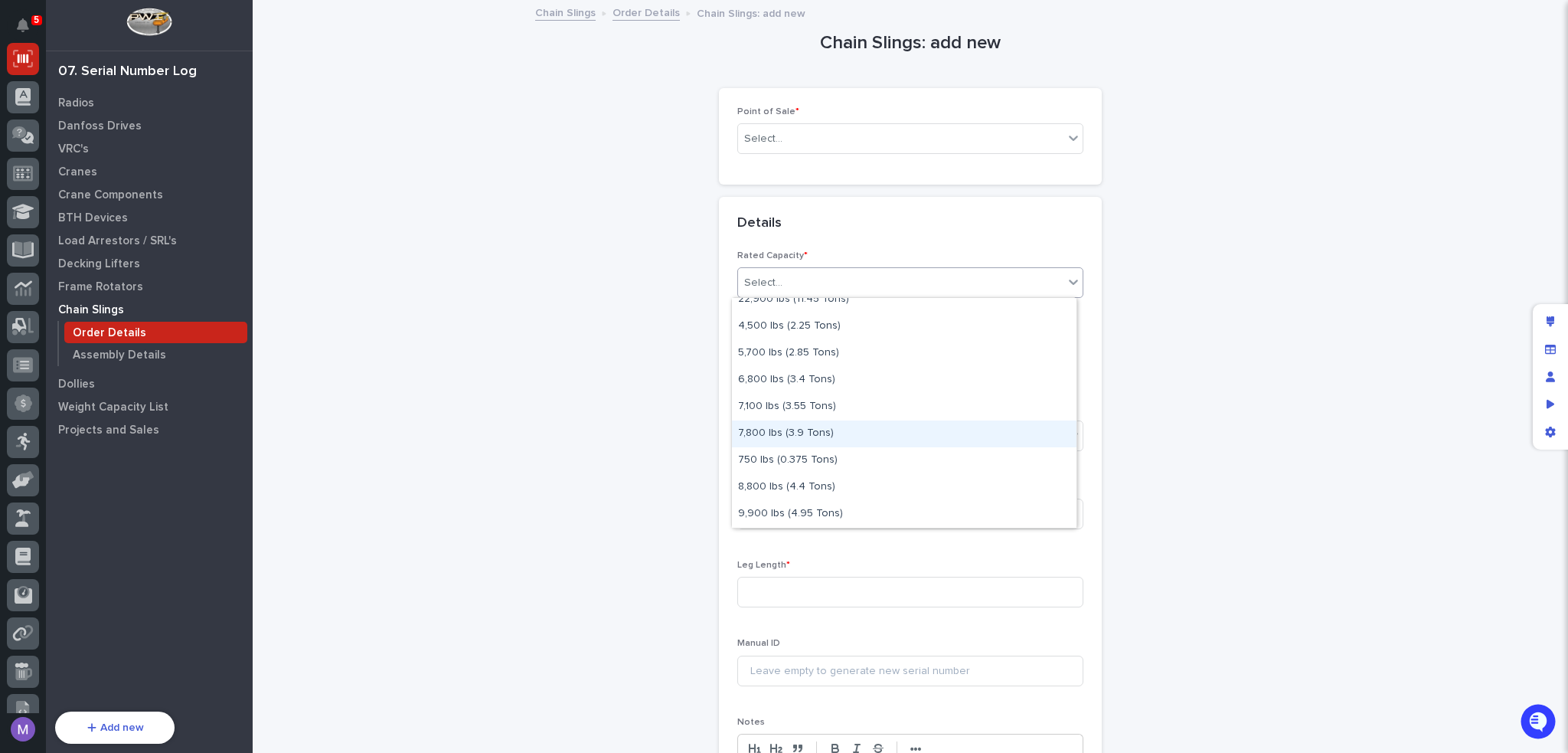
scroll to position [0, 0]
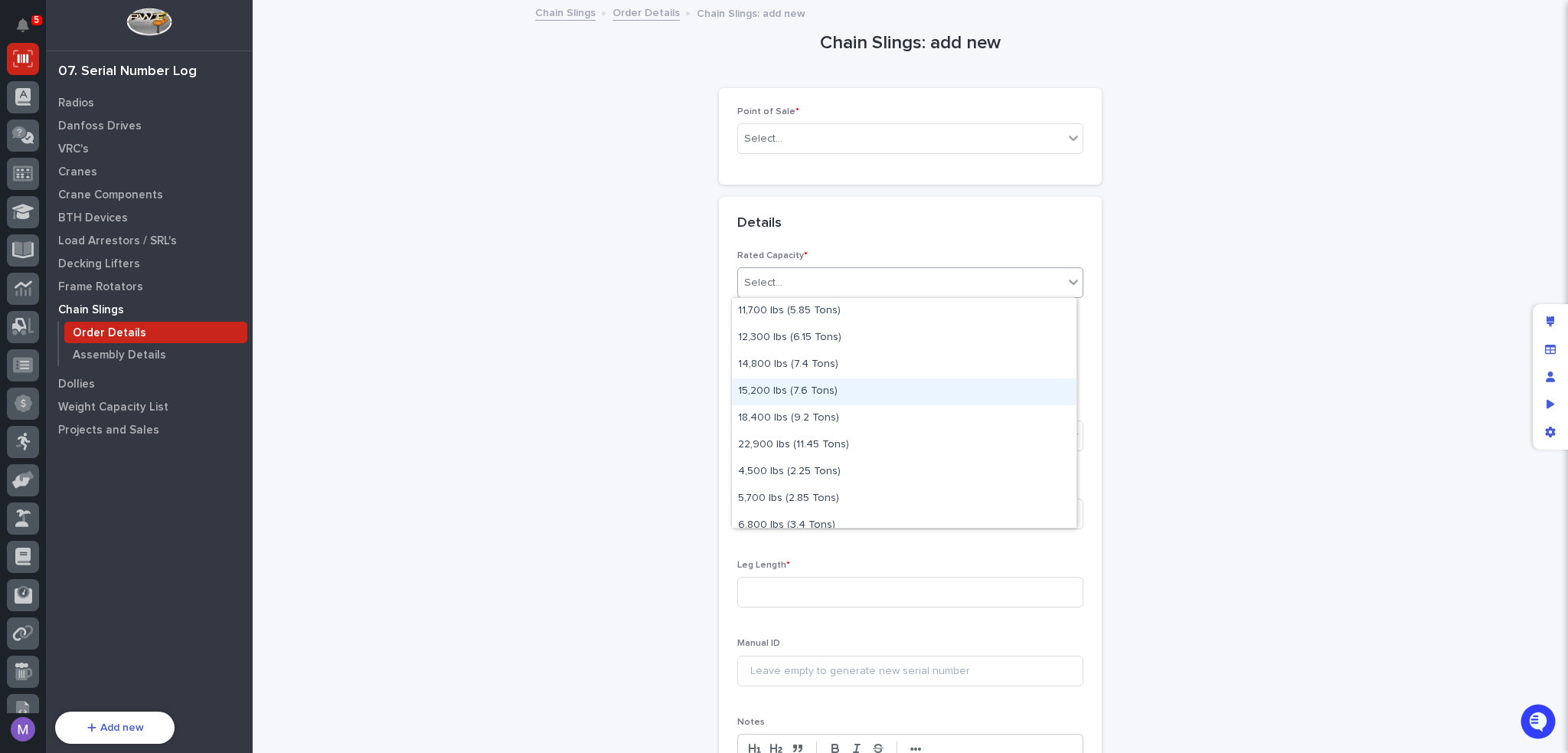
click at [570, 349] on div "Chain Slings: add new Loading... Saving… Loading... Saving… Loading... Saving… …" at bounding box center [910, 433] width 1285 height 862
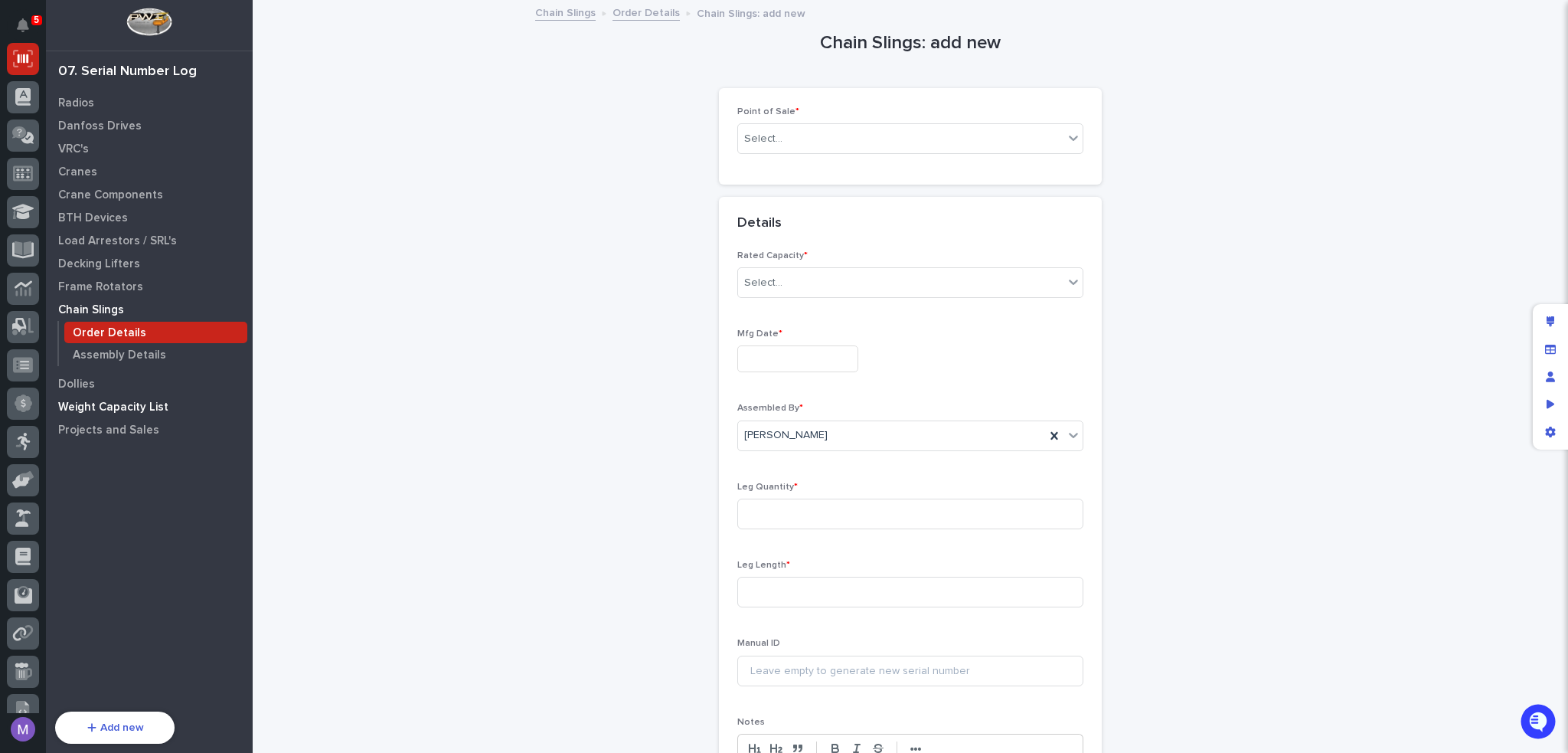
click at [123, 407] on p "Weight Capacity List" at bounding box center [113, 408] width 110 height 14
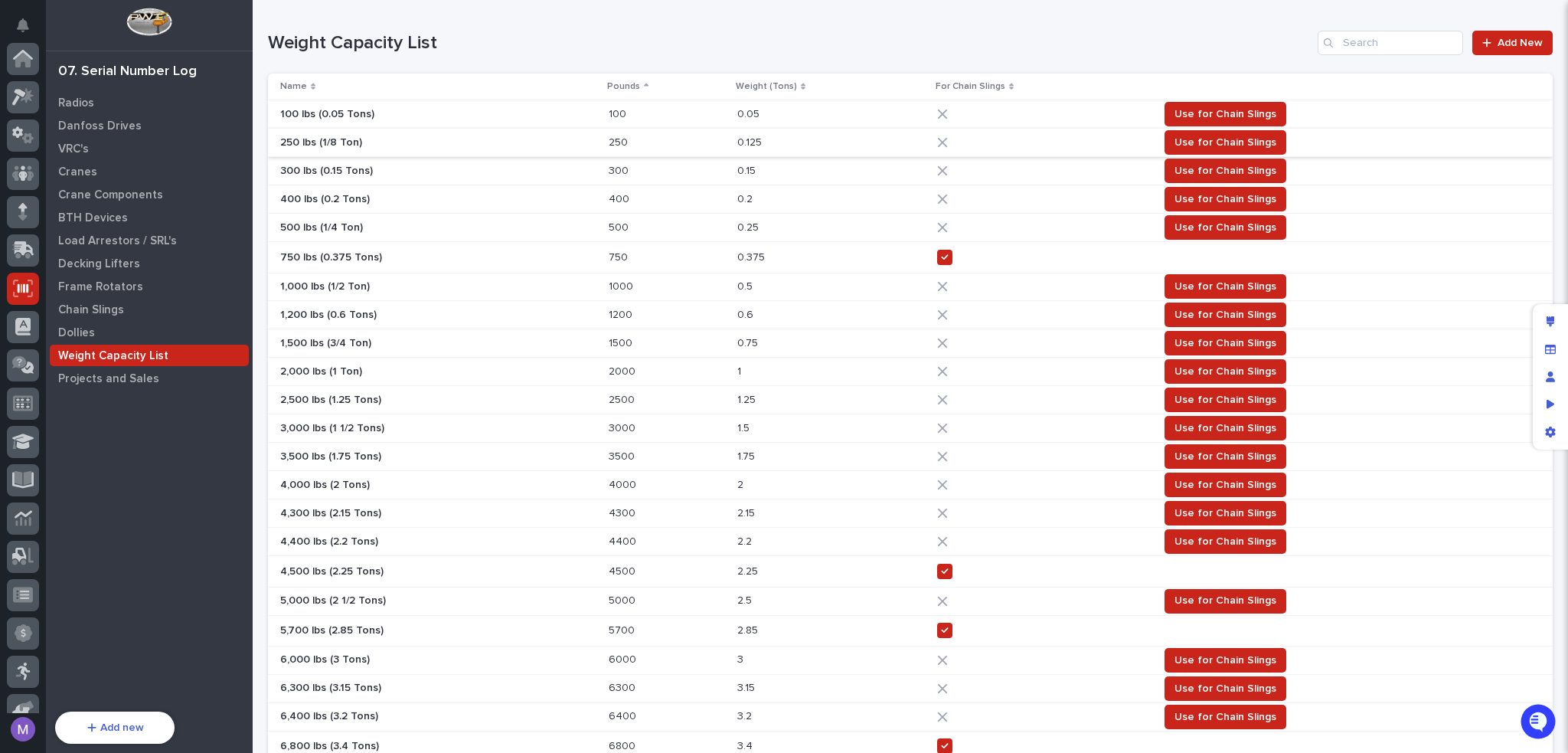
scroll to position [230, 0]
click at [1512, 43] on span "Add New" at bounding box center [1519, 42] width 45 height 11
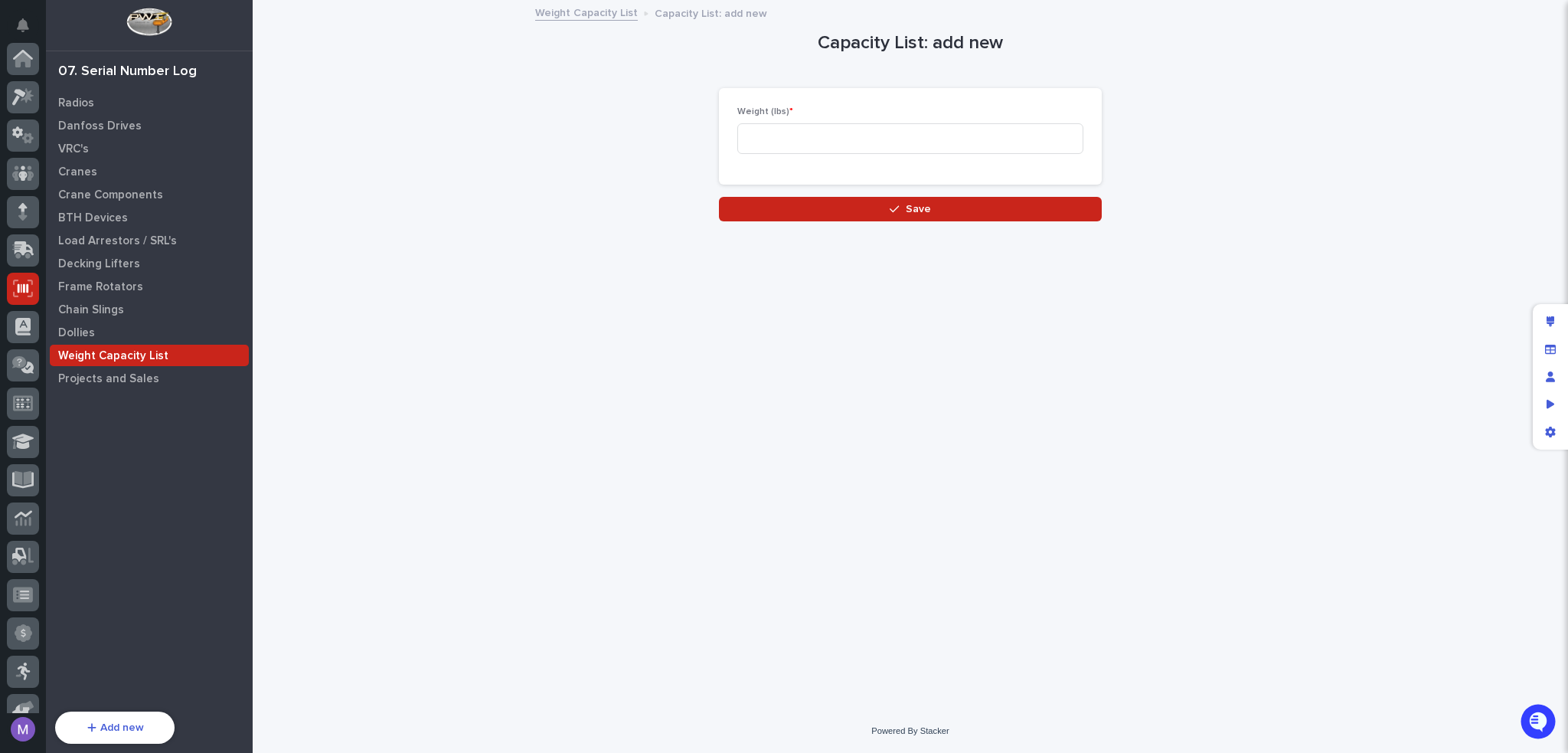
scroll to position [230, 0]
click at [984, 137] on input at bounding box center [910, 139] width 346 height 31
click at [1549, 320] on icon "Edit layout" at bounding box center [1551, 321] width 9 height 11
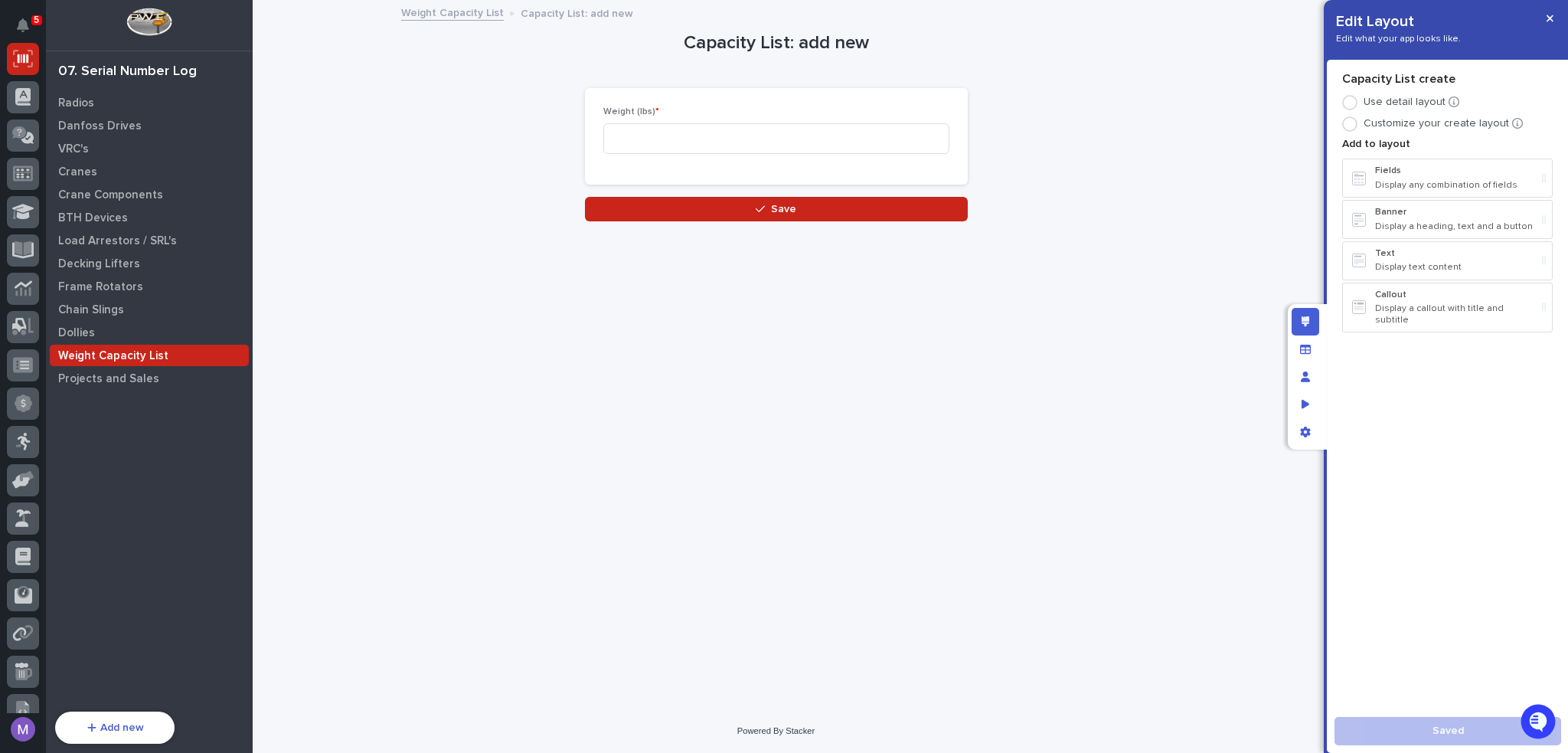
click at [1319, 351] on div at bounding box center [1308, 376] width 39 height 146
click at [1315, 349] on div "Manage fields and data" at bounding box center [1305, 349] width 27 height 27
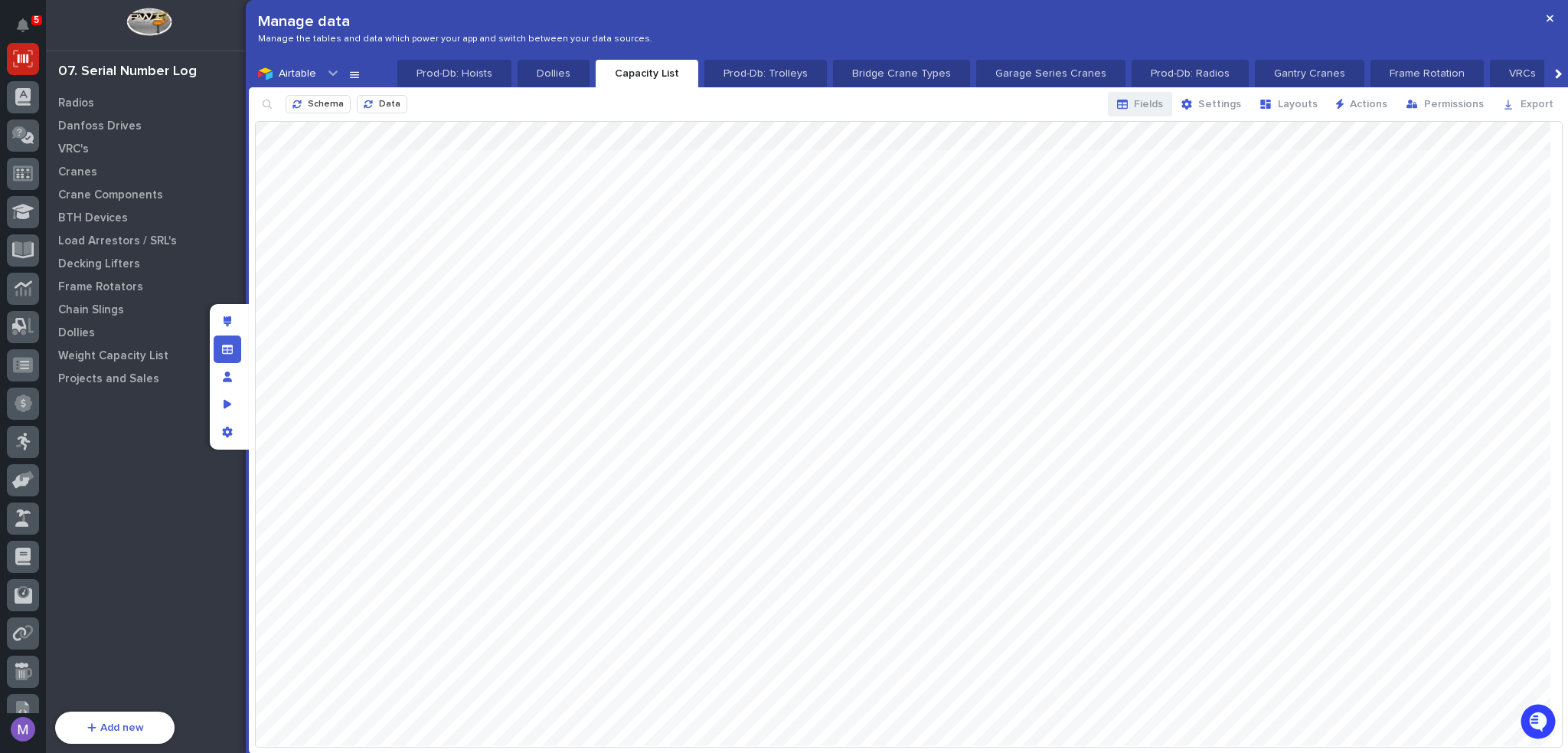
click at [1163, 107] on span "Fields" at bounding box center [1148, 104] width 29 height 14
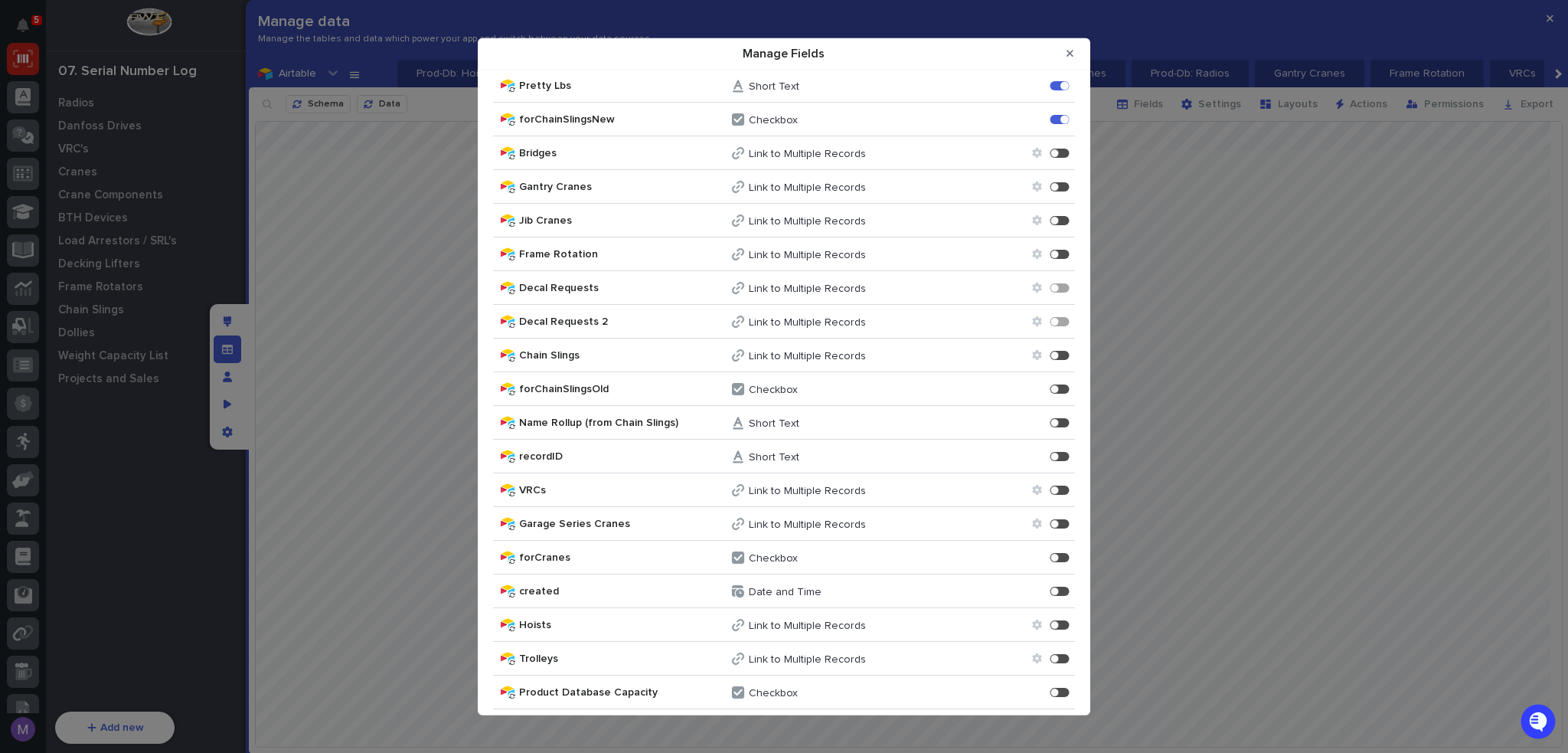
scroll to position [385, 0]
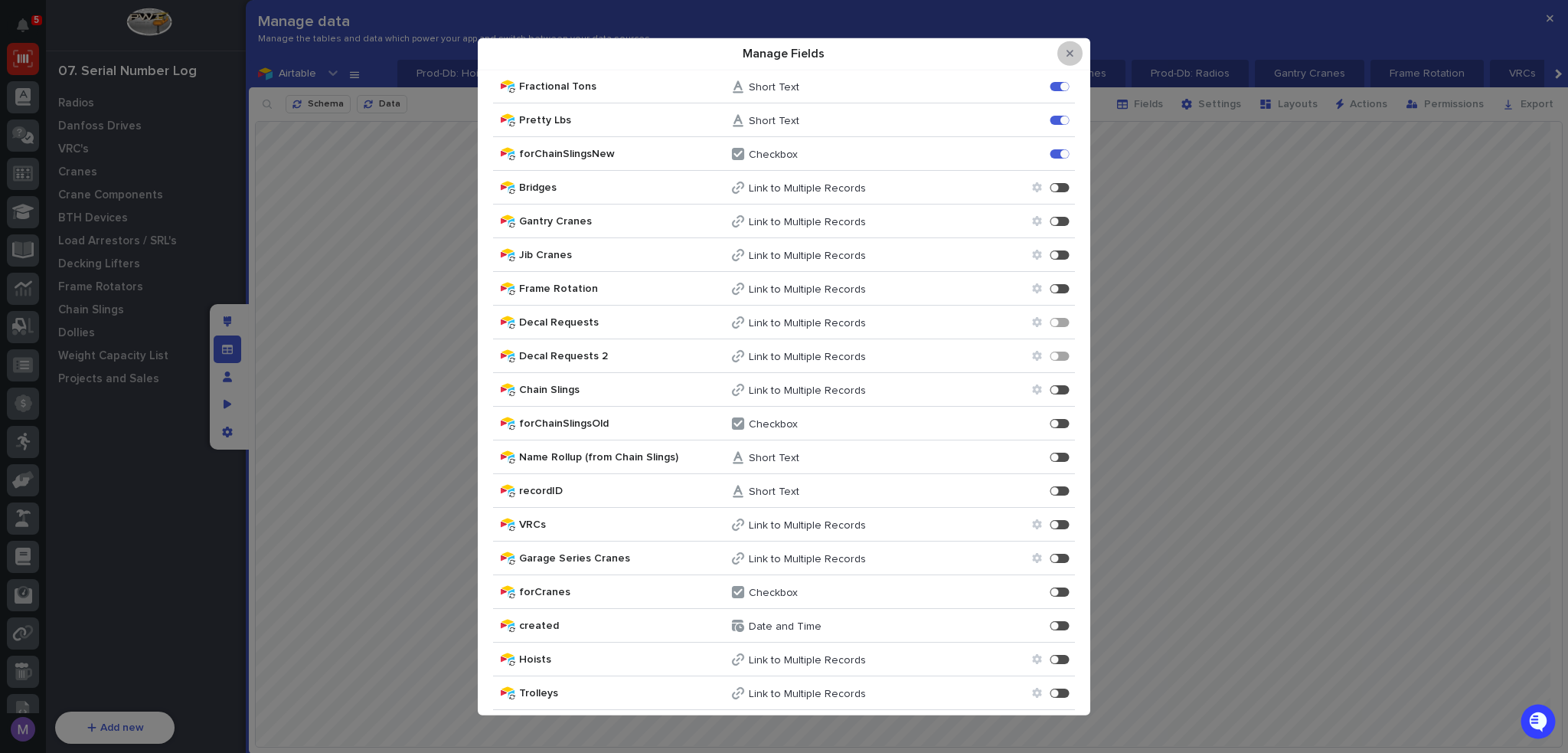
click at [1071, 55] on icon "Close Modal" at bounding box center [1070, 53] width 7 height 7
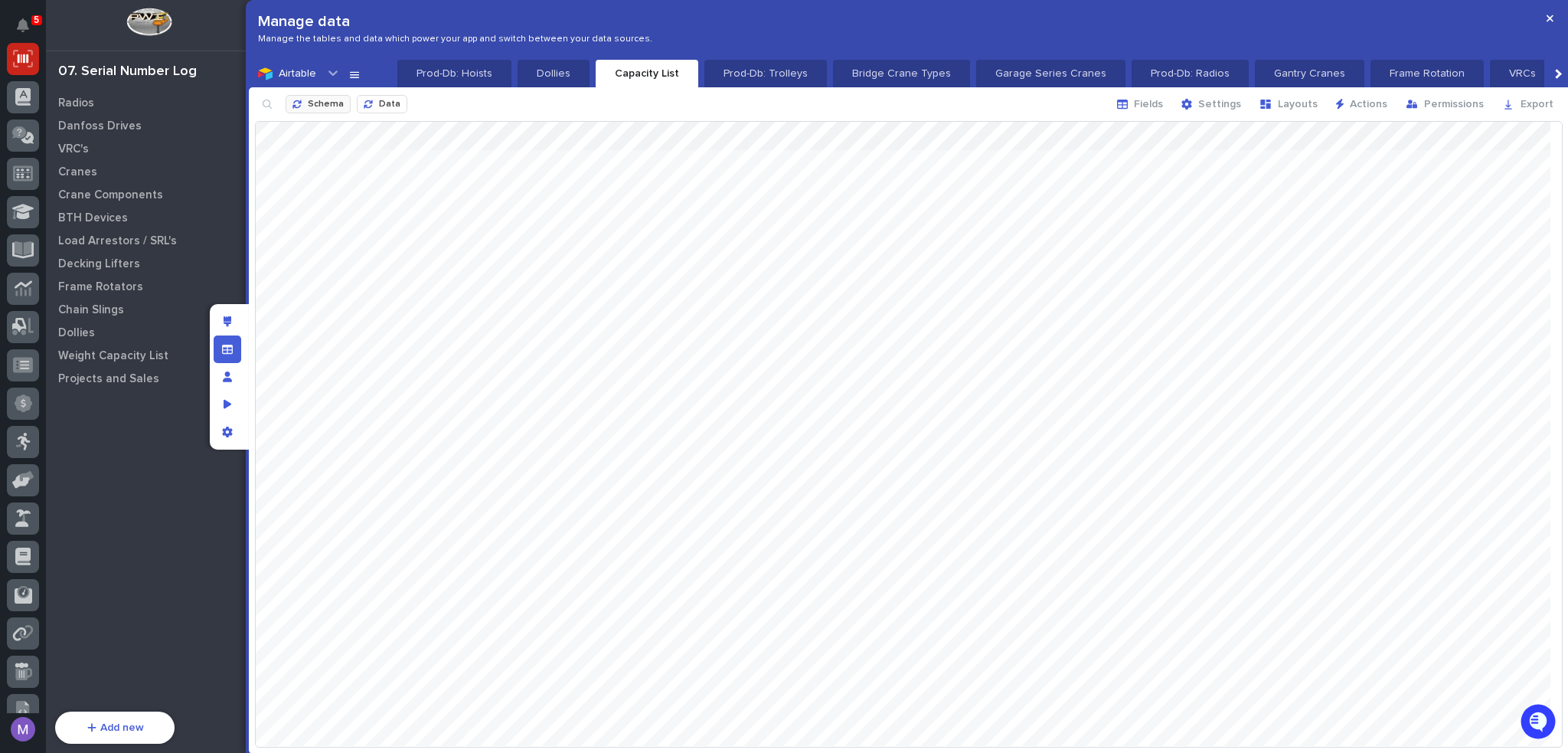
click at [346, 105] on button "Schema" at bounding box center [319, 104] width 65 height 19
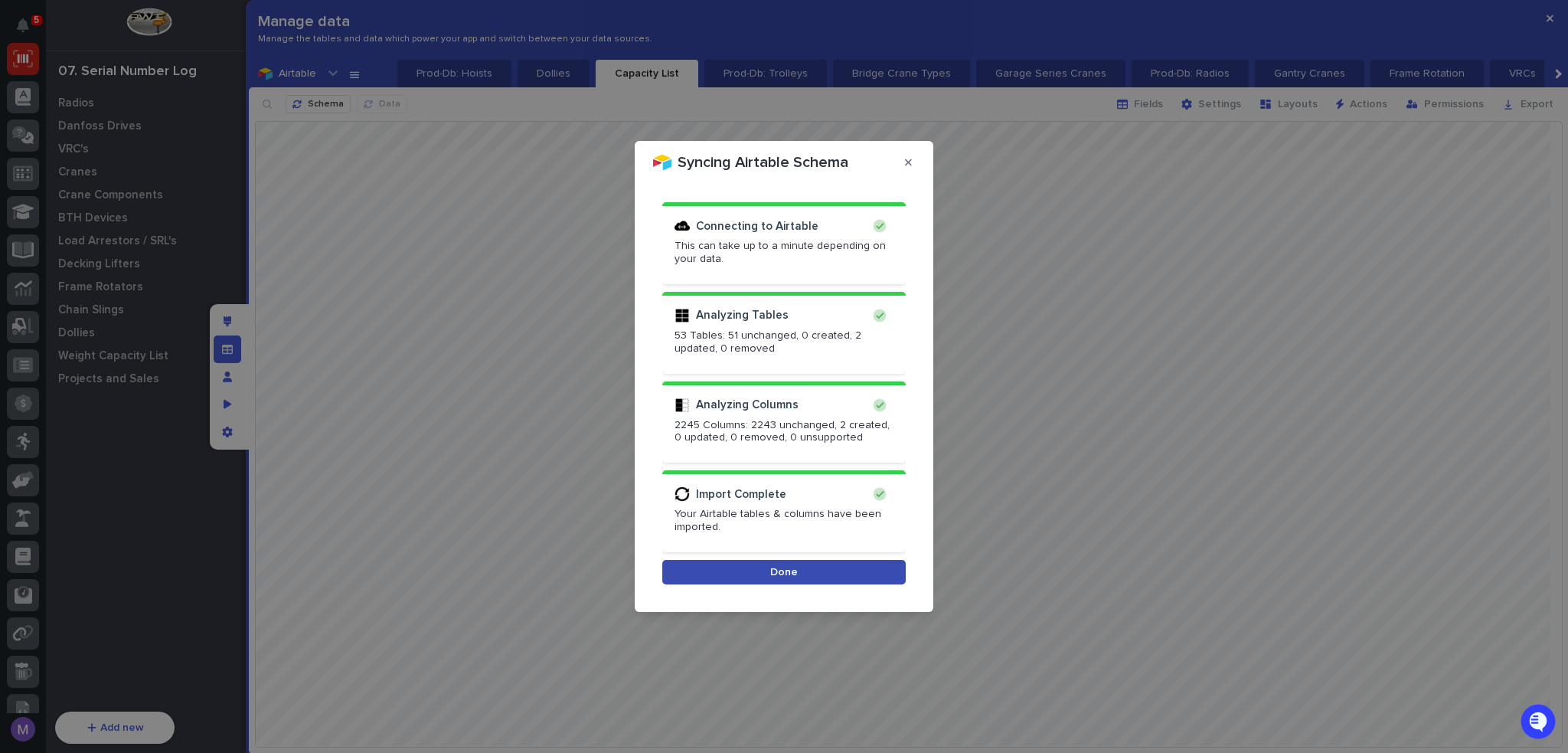
click at [836, 578] on button "Done" at bounding box center [784, 572] width 244 height 25
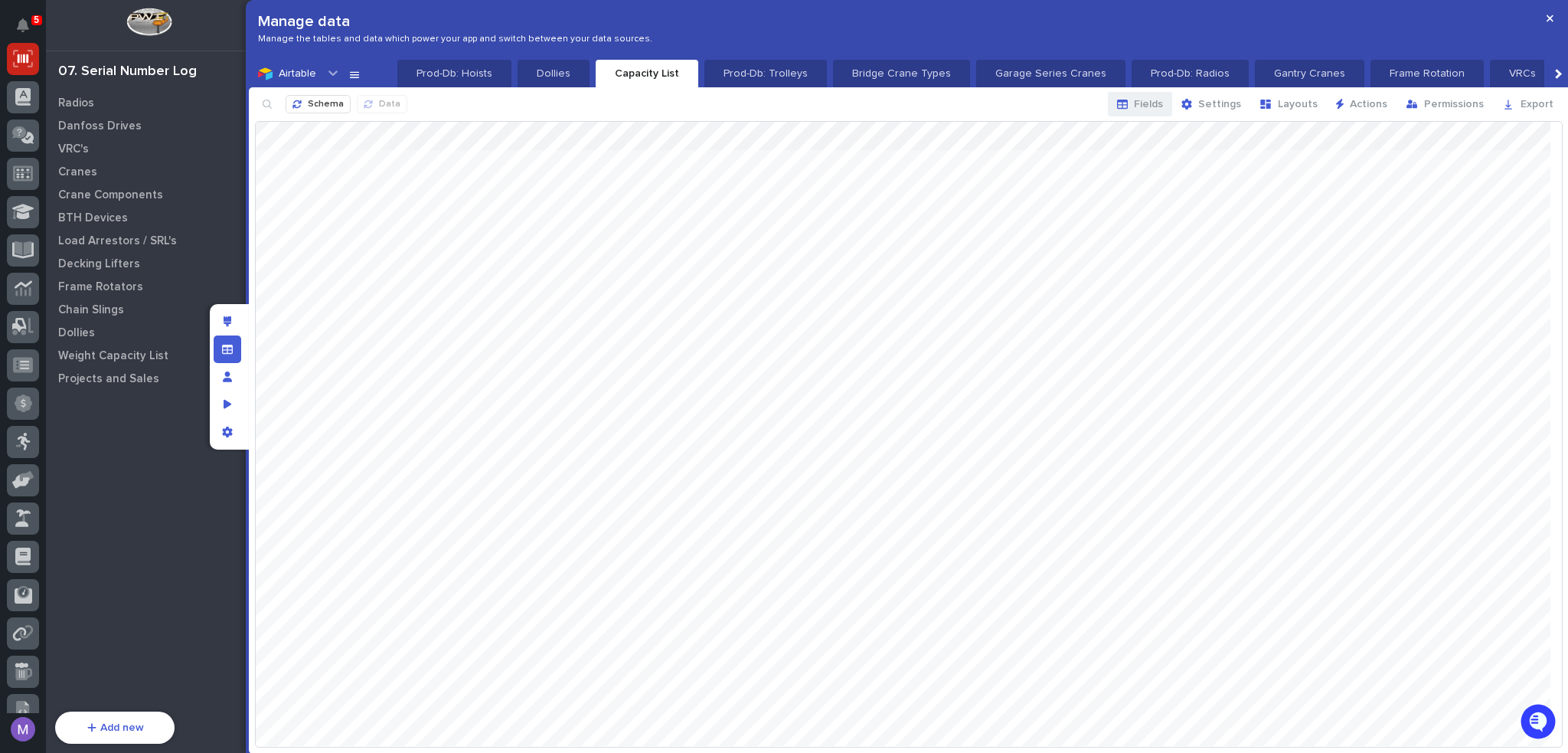
click at [1157, 107] on span "Fields" at bounding box center [1148, 104] width 29 height 14
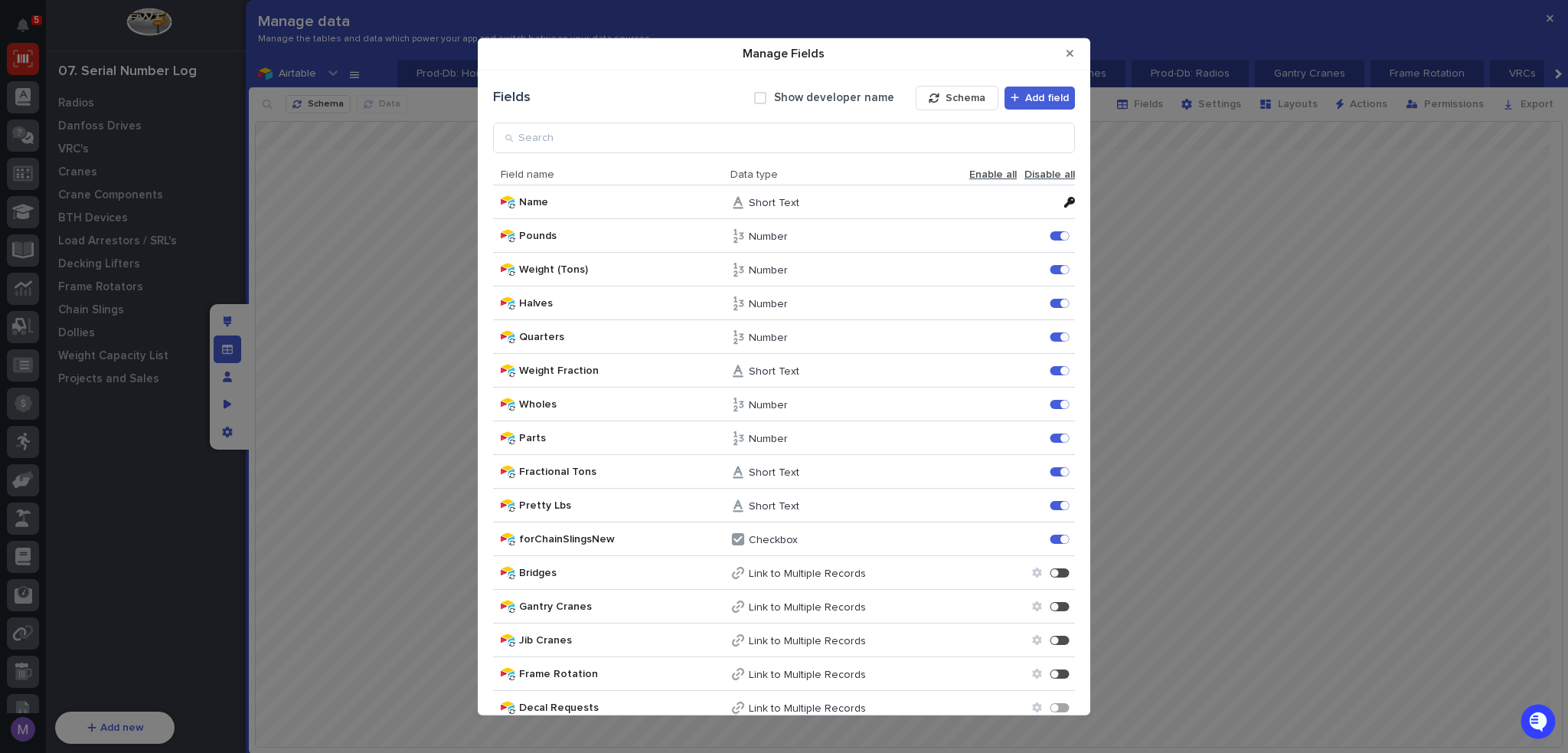
scroll to position [495, 0]
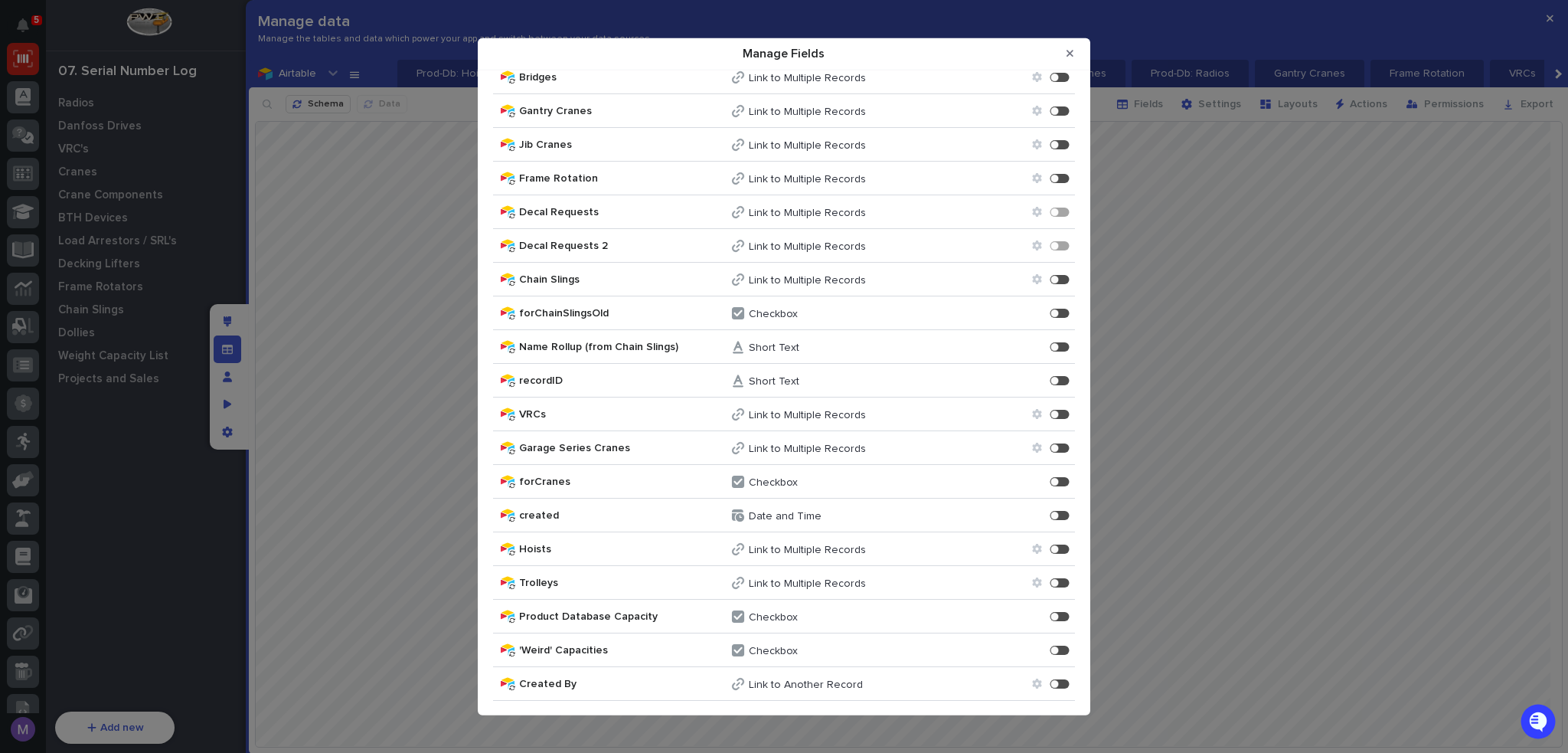
click at [1046, 674] on div "Created By Enable" at bounding box center [989, 682] width 172 height 22
click at [1051, 683] on div "Manage Fields" at bounding box center [1060, 683] width 19 height 9
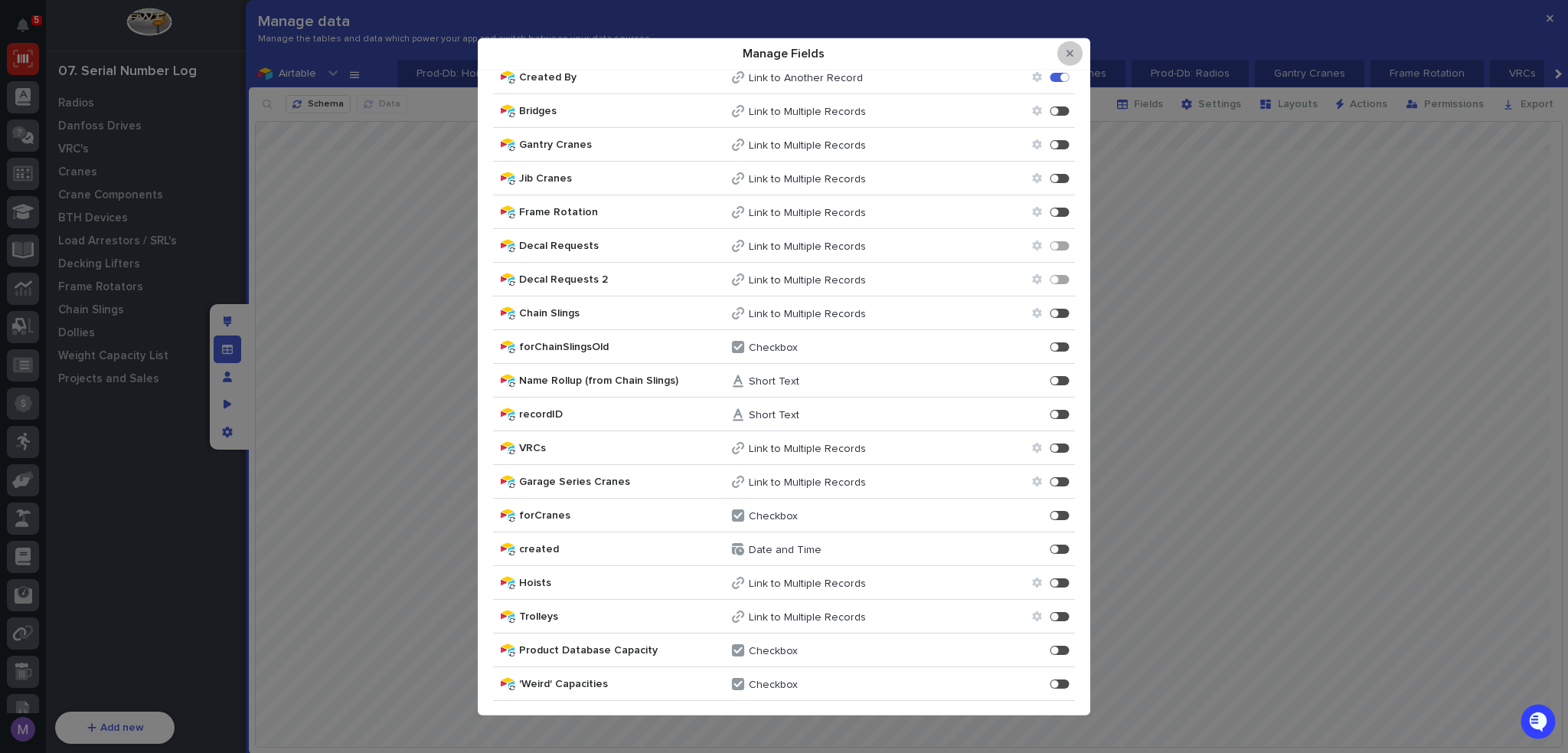
click at [1076, 56] on button "Close Modal" at bounding box center [1070, 54] width 26 height 25
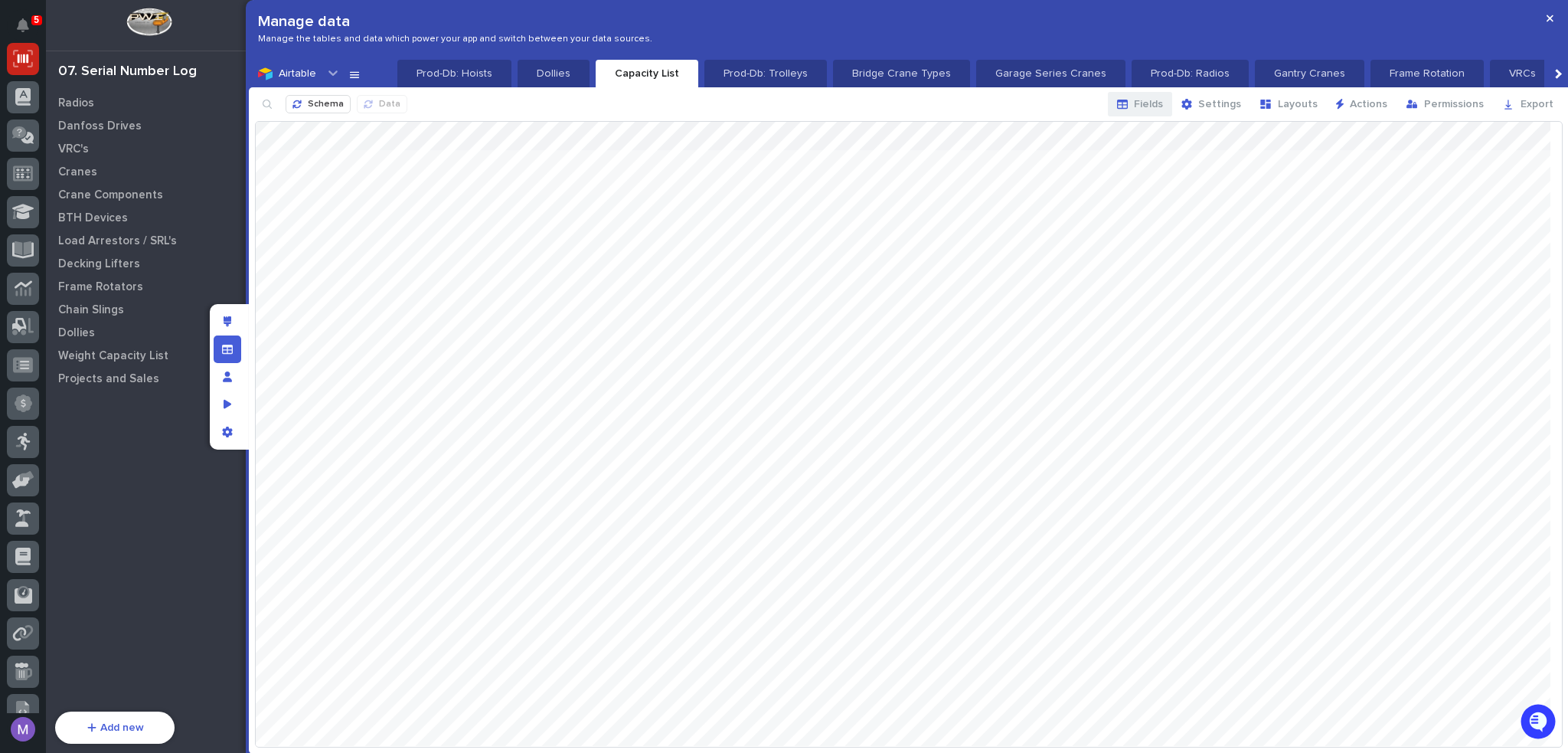
click at [1154, 99] on span "Fields" at bounding box center [1148, 104] width 29 height 14
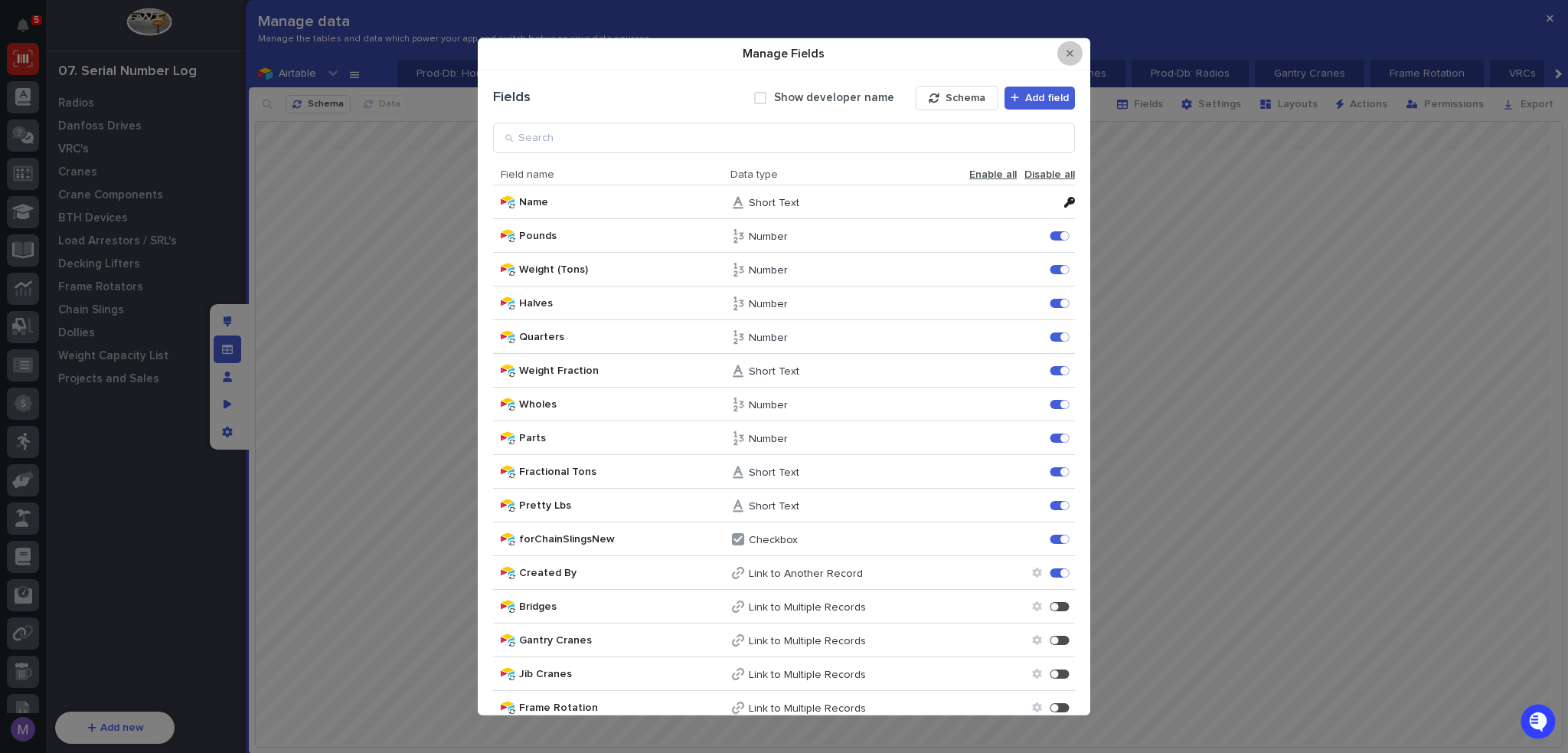
click at [1065, 59] on button "Close Modal" at bounding box center [1070, 54] width 26 height 25
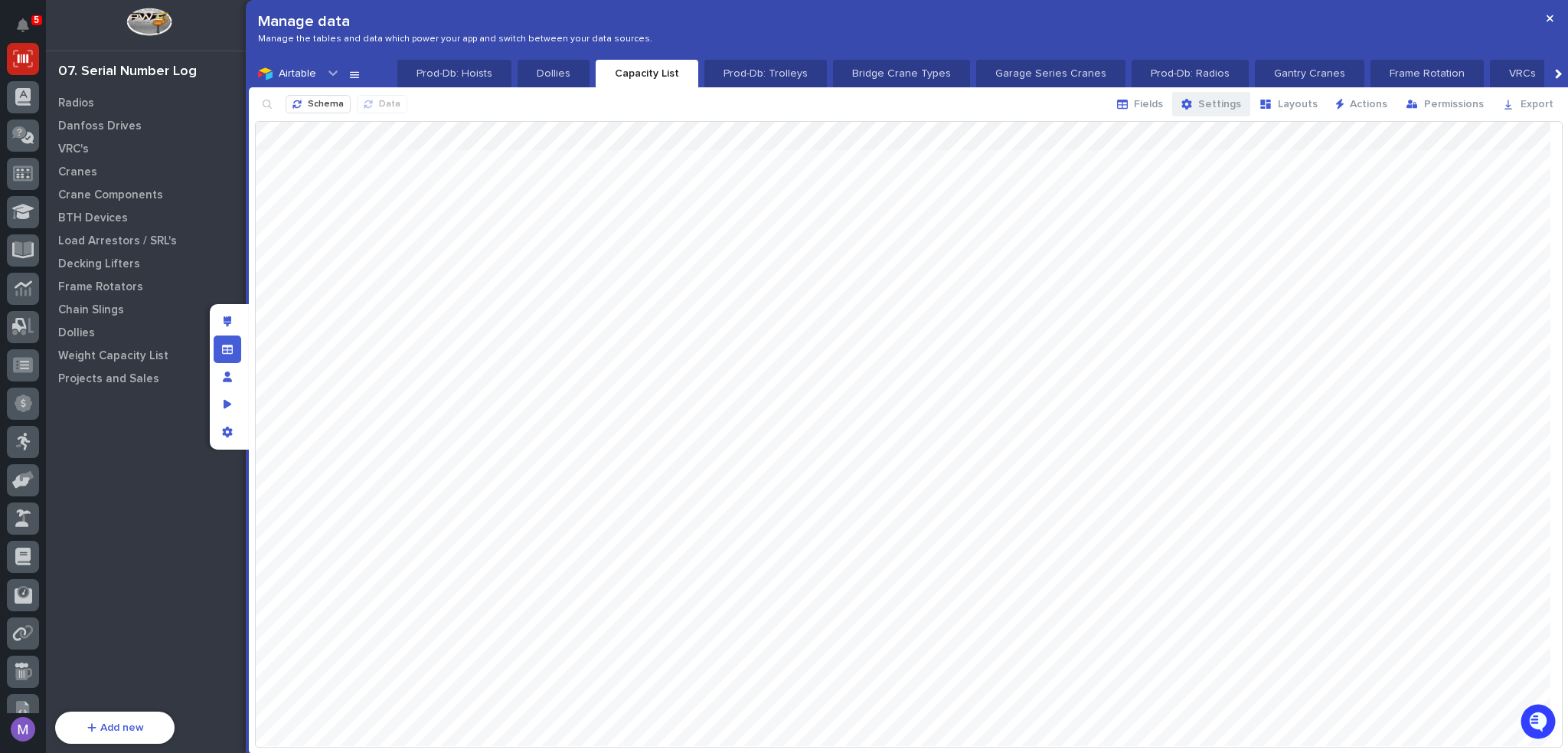
click at [1219, 107] on span "Settings" at bounding box center [1219, 104] width 43 height 14
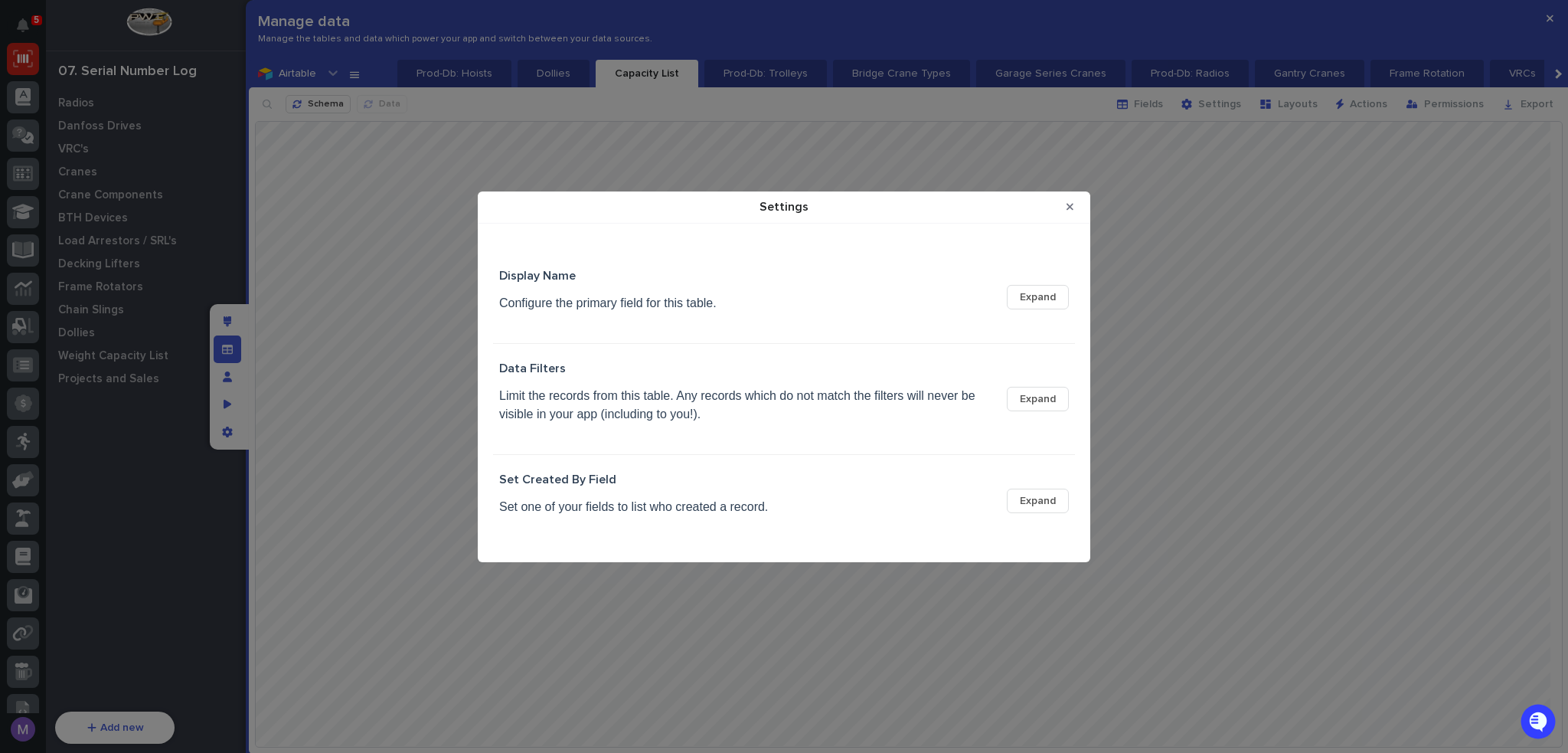
click at [1050, 499] on span "Expand" at bounding box center [1037, 501] width 36 height 14
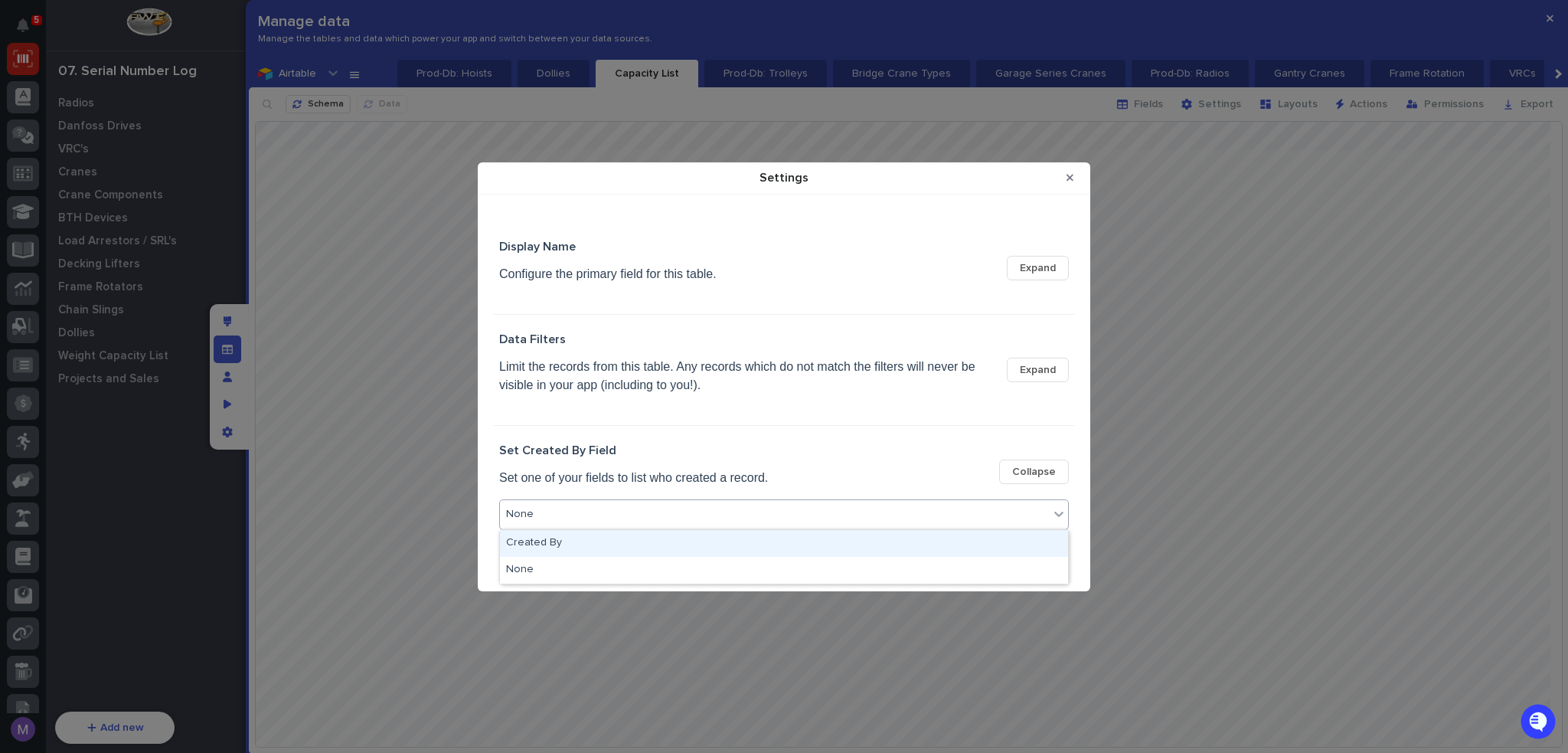
click at [638, 516] on div "None" at bounding box center [774, 514] width 549 height 22
click at [602, 542] on div "Created By" at bounding box center [784, 543] width 569 height 26
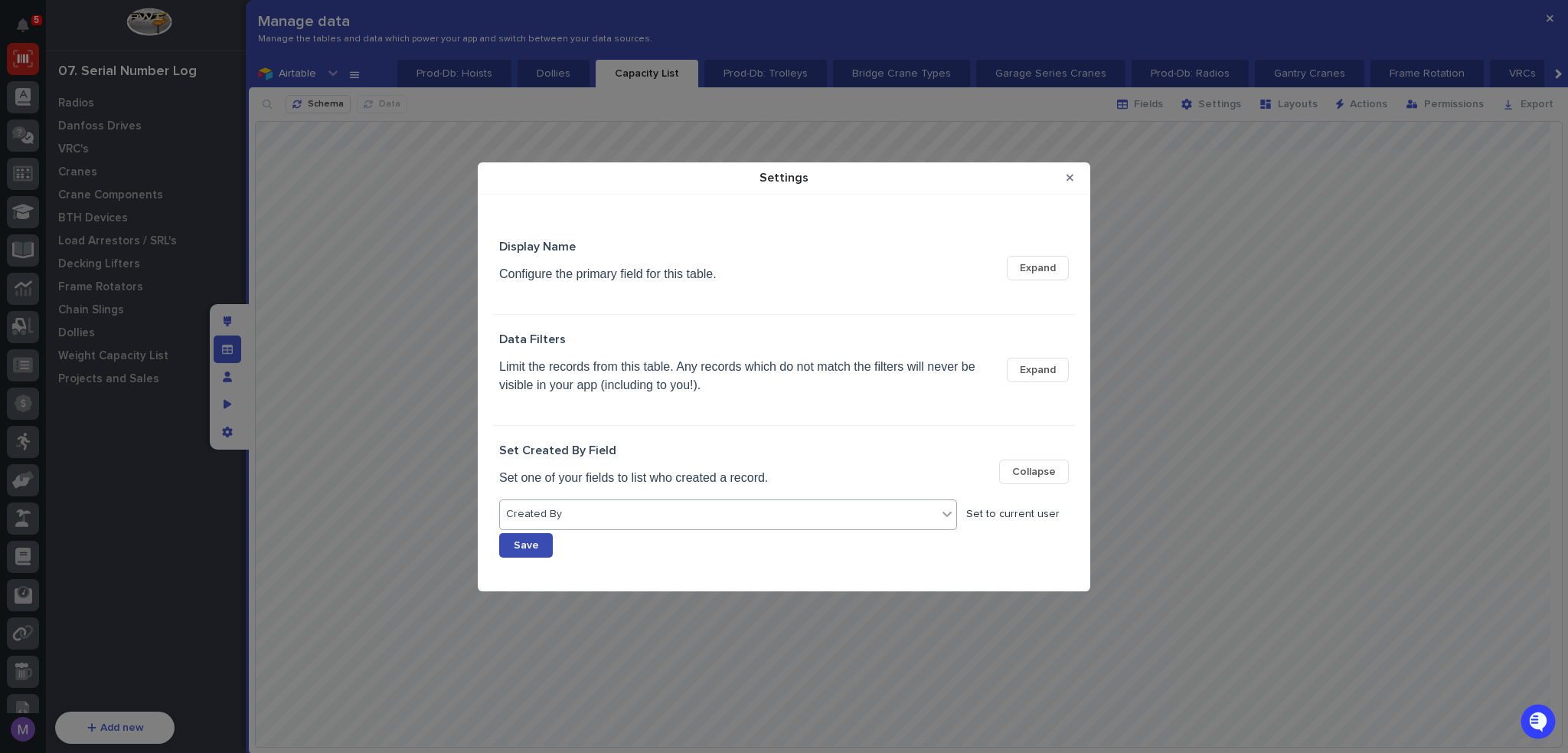
click at [551, 551] on button "Save" at bounding box center [525, 546] width 54 height 25
click at [1076, 183] on button "Close Modal" at bounding box center [1070, 177] width 26 height 25
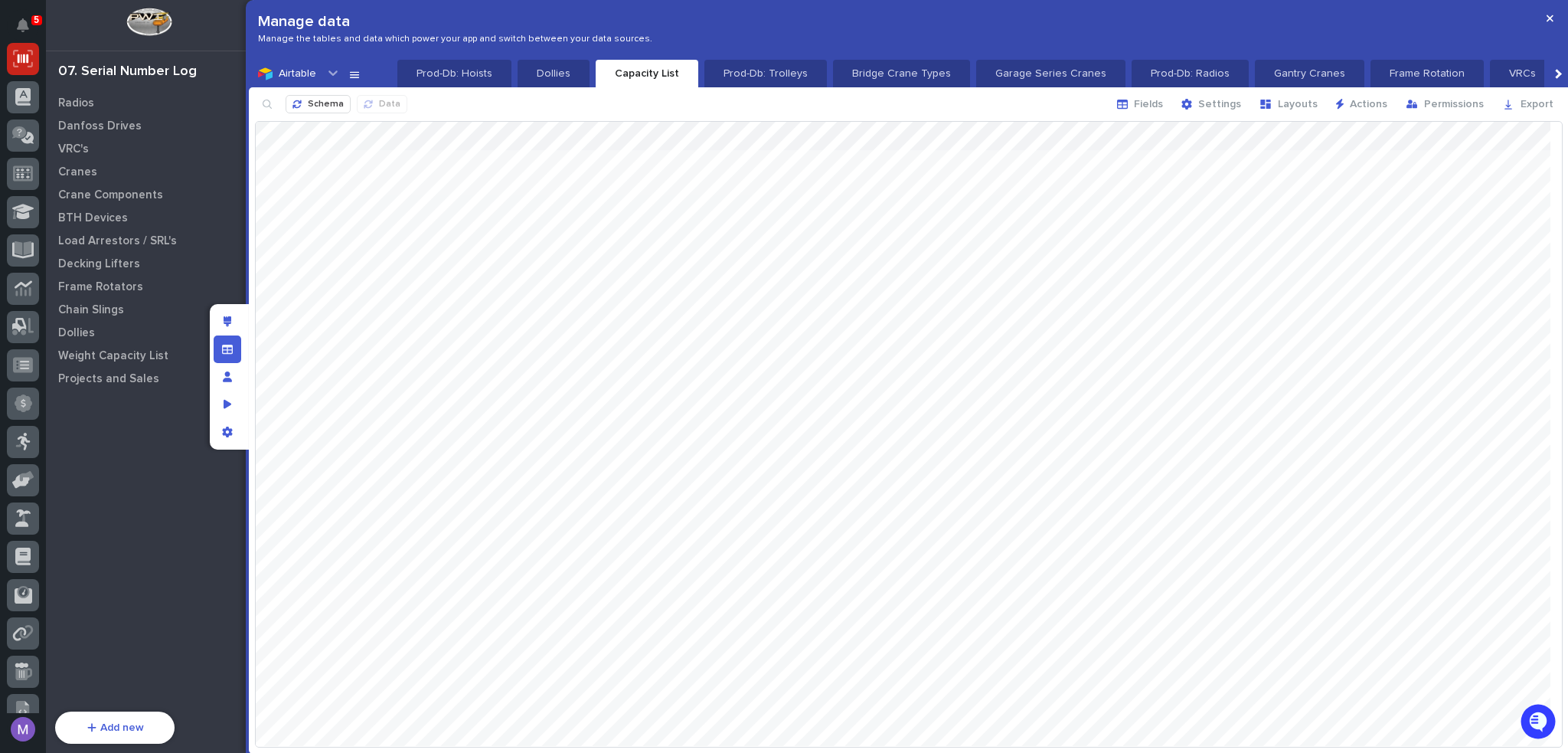
click at [1534, 343] on div at bounding box center [1549, 433] width 28 height 623
drag, startPoint x: 1383, startPoint y: 128, endPoint x: 1436, endPoint y: 137, distance: 53.8
click at [1436, 137] on div at bounding box center [909, 433] width 1307 height 624
click at [1476, 197] on div at bounding box center [909, 433] width 1307 height 624
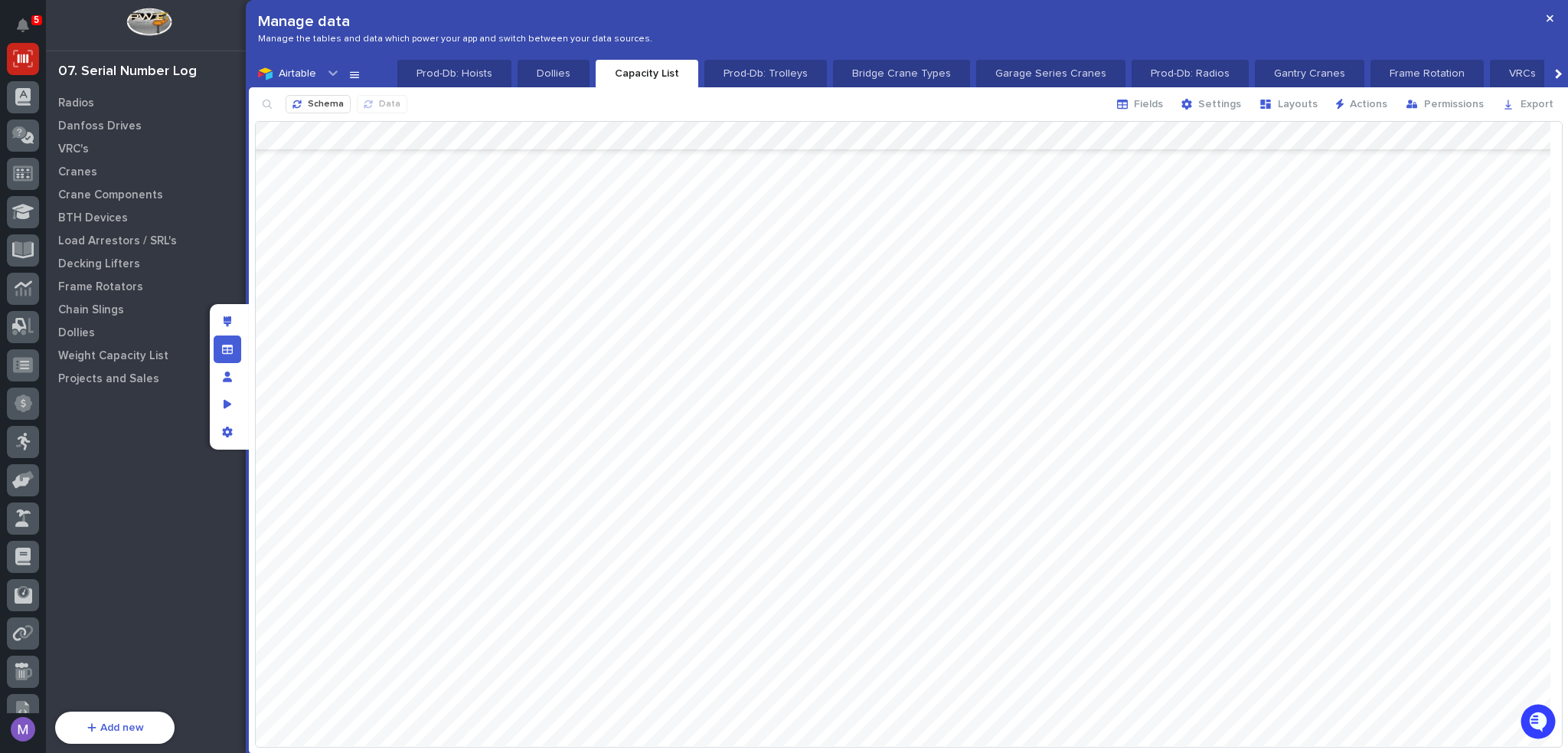
click at [1464, 221] on div at bounding box center [909, 433] width 1307 height 624
click at [1513, 320] on div at bounding box center [909, 433] width 1307 height 624
click at [1047, 99] on div "Schema Data Fields Settings Layouts Actions Permissions Export" at bounding box center [908, 104] width 1320 height 34
click at [778, 104] on div "Schema Data Fields Settings Layouts Actions Permissions Export" at bounding box center [908, 104] width 1320 height 34
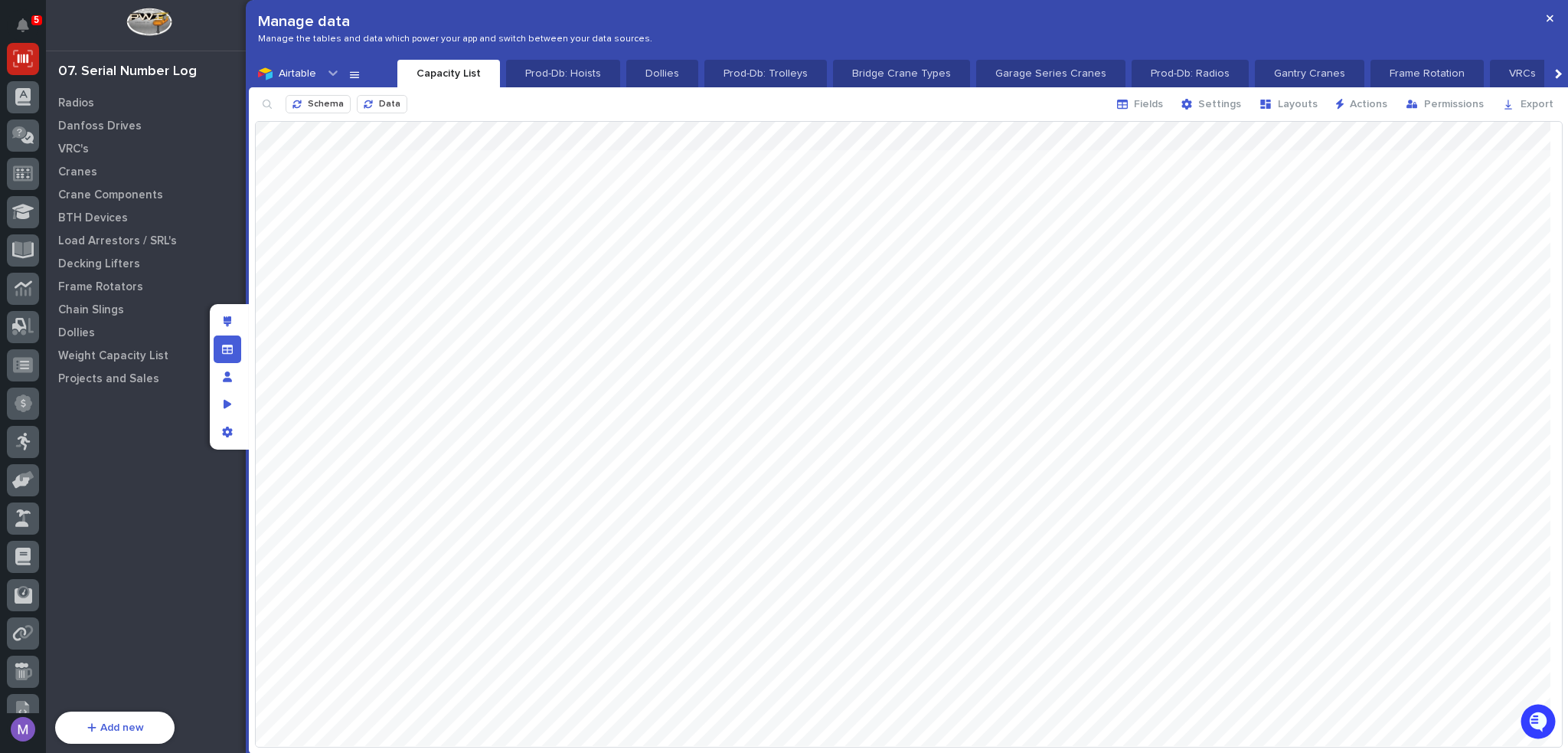
click at [990, 15] on div "Manage data Manage the tables and data which power your app and switch between …" at bounding box center [908, 30] width 1320 height 60
click at [1468, 188] on div at bounding box center [909, 433] width 1307 height 624
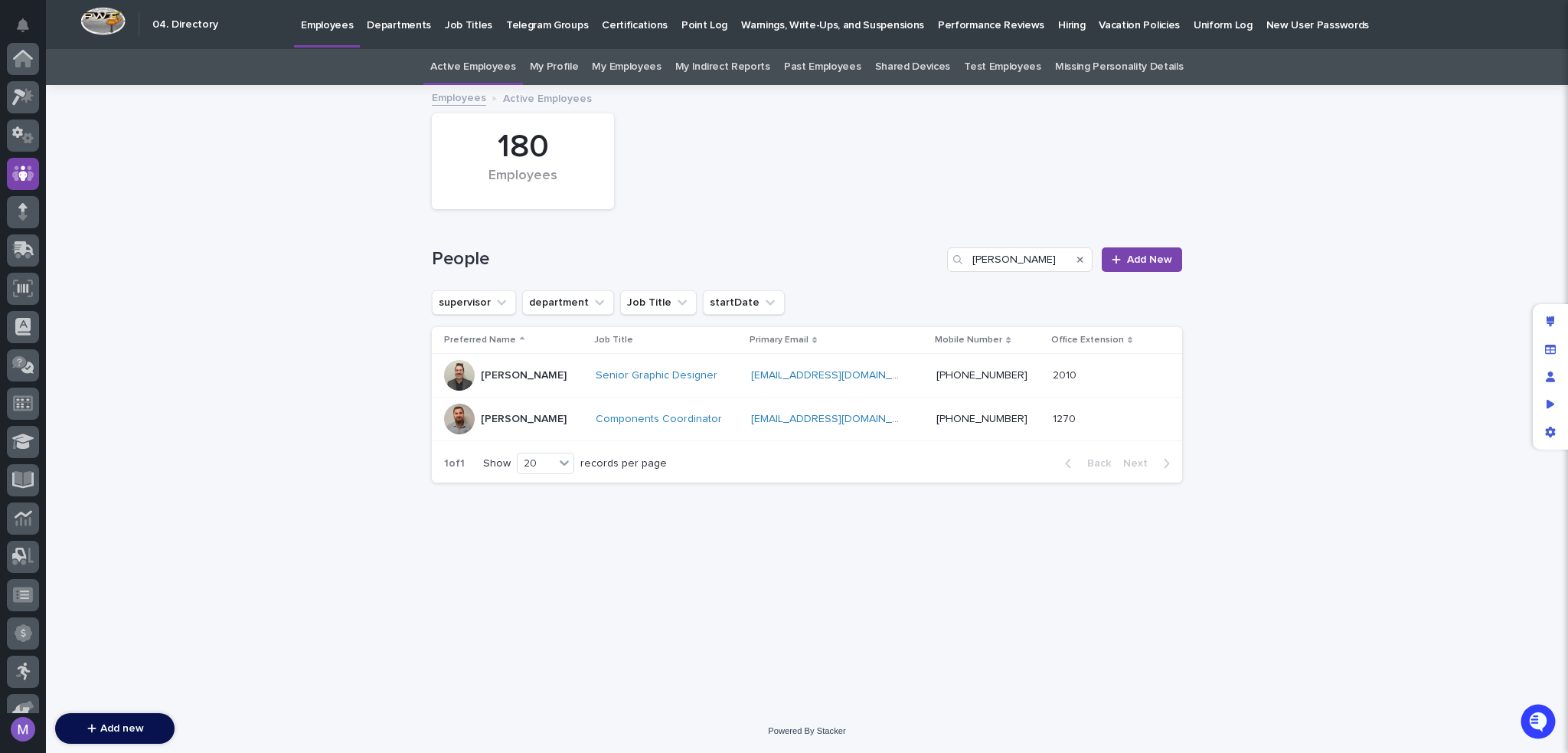
scroll to position [115, 0]
